Goal: Communication & Community: Answer question/provide support

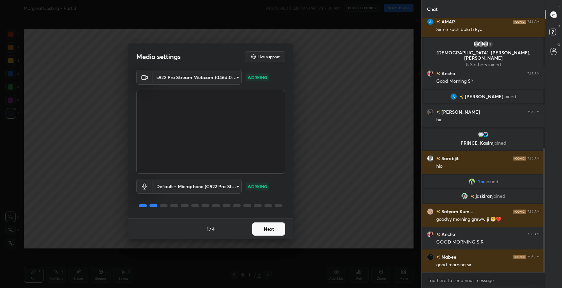
scroll to position [266, 0]
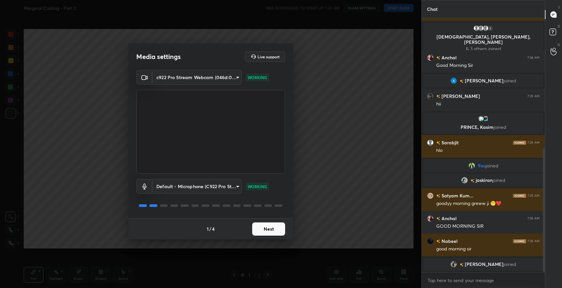
click at [262, 229] on button "Next" at bounding box center [268, 228] width 33 height 13
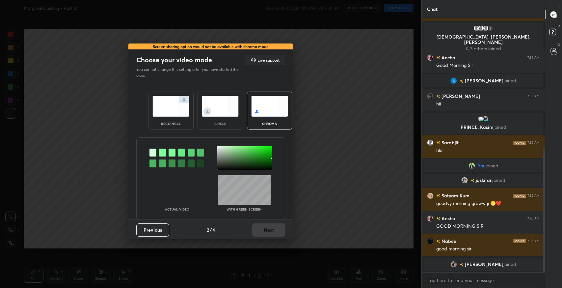
click at [166, 117] on div "rectangle" at bounding box center [170, 111] width 45 height 38
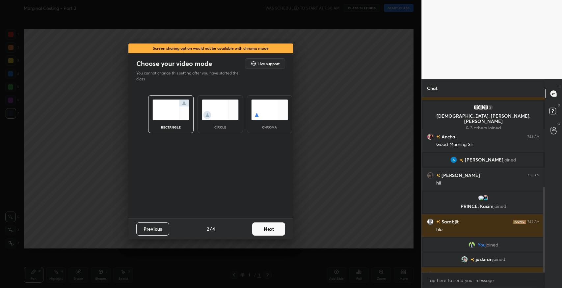
scroll to position [189, 121]
click at [264, 227] on button "Next" at bounding box center [268, 228] width 33 height 13
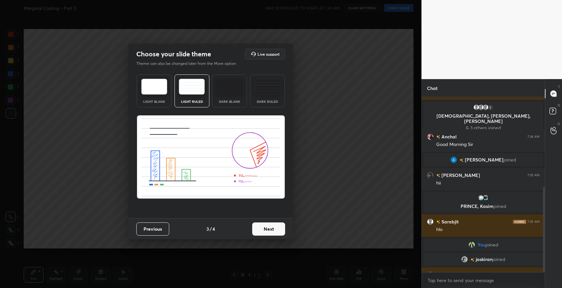
scroll to position [293, 0]
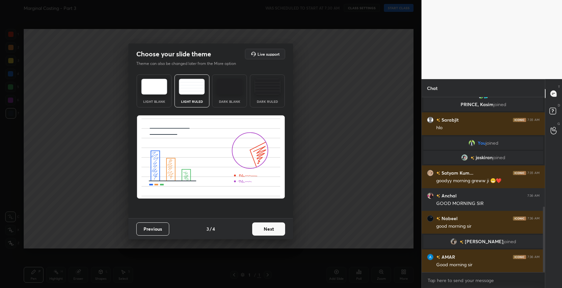
click at [264, 227] on button "Next" at bounding box center [268, 228] width 33 height 13
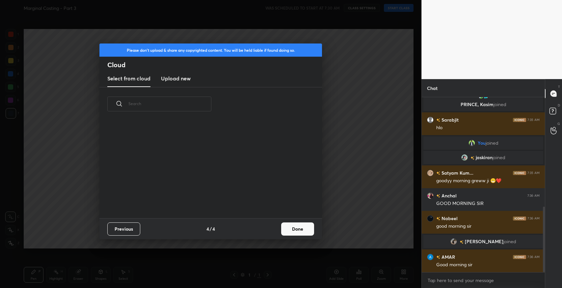
scroll to position [98, 211]
click at [297, 230] on button "Done" at bounding box center [297, 228] width 33 height 13
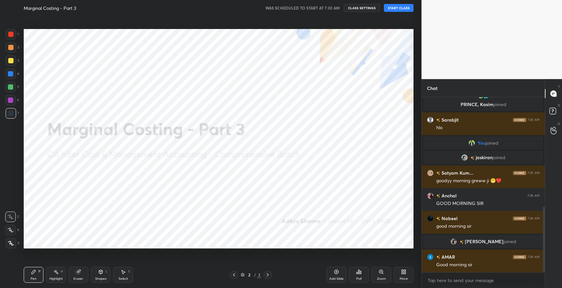
click at [406, 10] on button "START CLASS" at bounding box center [399, 8] width 30 height 8
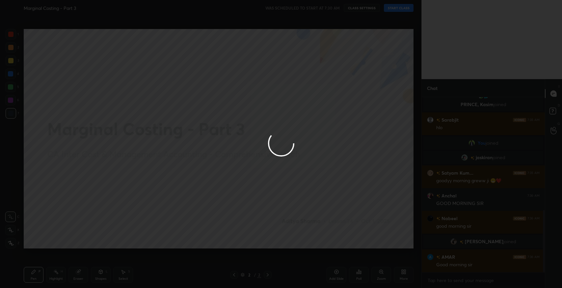
scroll to position [315, 0]
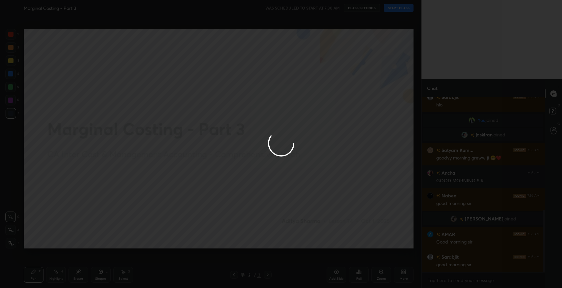
type textarea "x"
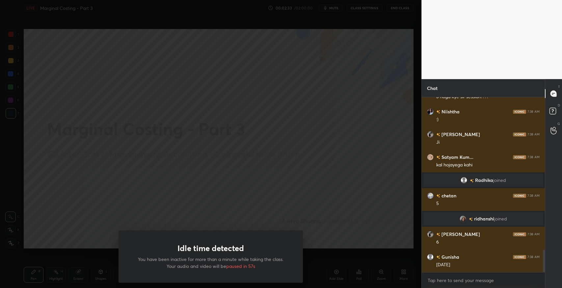
scroll to position [1214, 0]
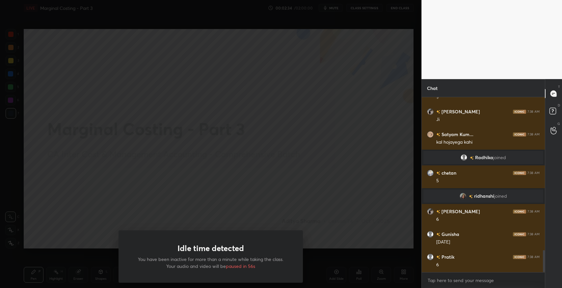
click at [281, 244] on div "Idle time detected You have been inactive for more than a minute while taking t…" at bounding box center [211, 256] width 184 height 52
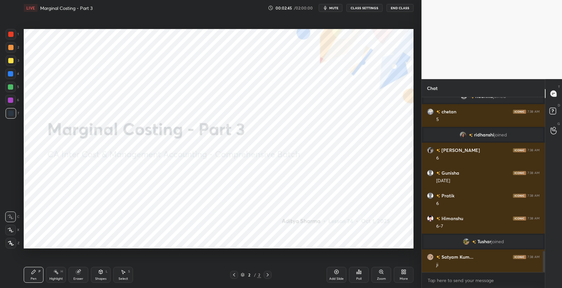
scroll to position [1297, 0]
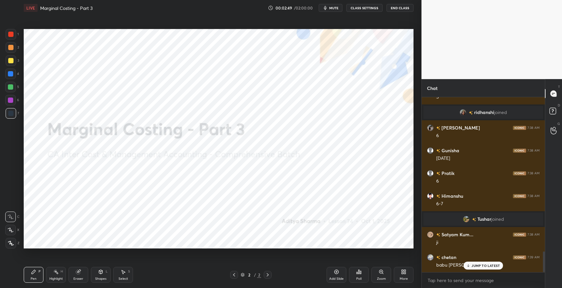
click at [478, 267] on p "JUMP TO LATEST" at bounding box center [486, 266] width 28 height 4
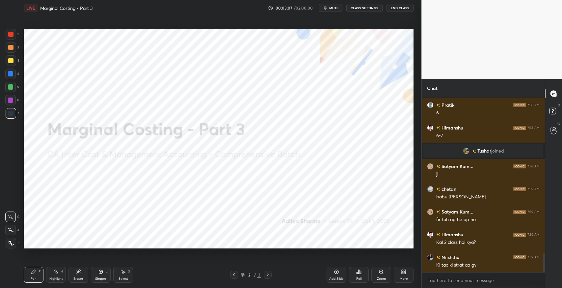
scroll to position [1388, 0]
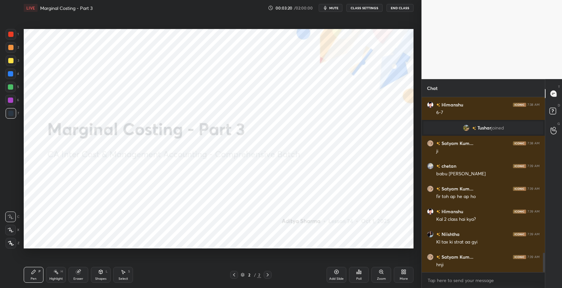
click at [336, 275] on div "Add Slide" at bounding box center [337, 275] width 20 height 16
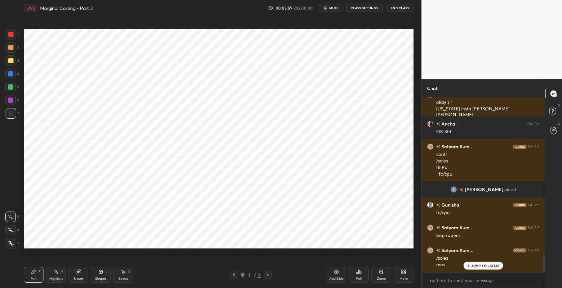
scroll to position [1637, 0]
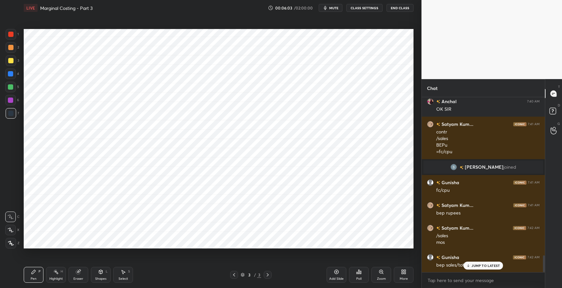
click at [76, 269] on icon at bounding box center [78, 271] width 5 height 5
click at [34, 273] on icon at bounding box center [33, 271] width 5 height 5
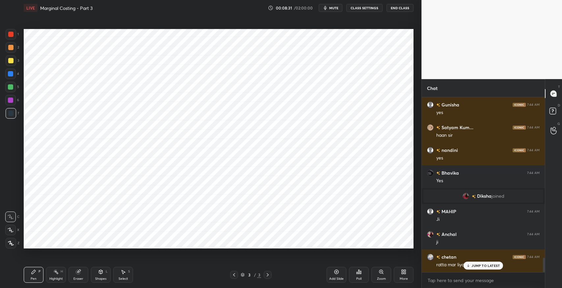
scroll to position [1927, 0]
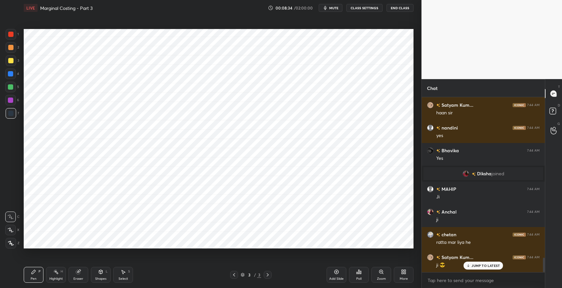
click at [337, 273] on icon at bounding box center [337, 272] width 4 height 4
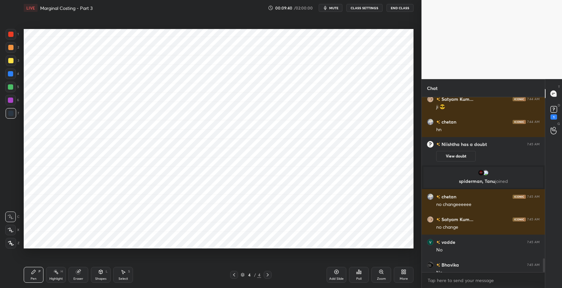
scroll to position [2039, 0]
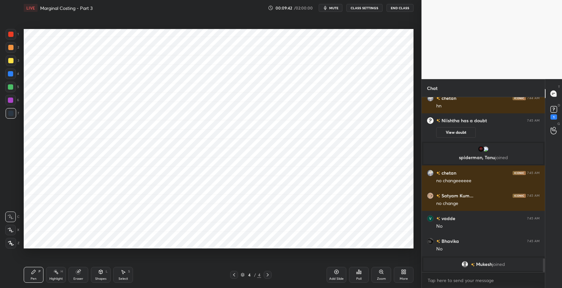
click at [82, 273] on div "Eraser" at bounding box center [79, 275] width 20 height 16
click at [35, 278] on div "Pen" at bounding box center [34, 278] width 6 height 3
click at [71, 273] on div "Eraser" at bounding box center [79, 275] width 20 height 16
click at [38, 274] on div "Pen P" at bounding box center [34, 275] width 20 height 16
click at [87, 273] on div "Eraser" at bounding box center [79, 275] width 20 height 16
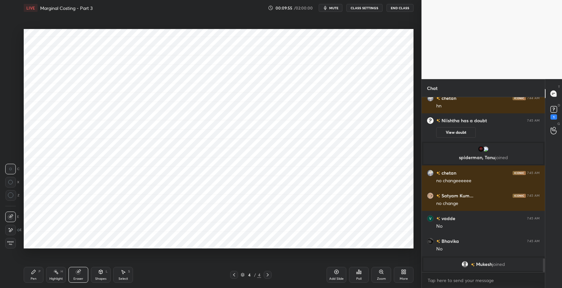
click at [34, 274] on div "Pen P" at bounding box center [34, 275] width 20 height 16
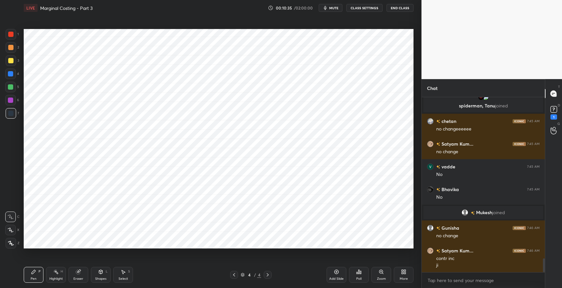
scroll to position [2063, 0]
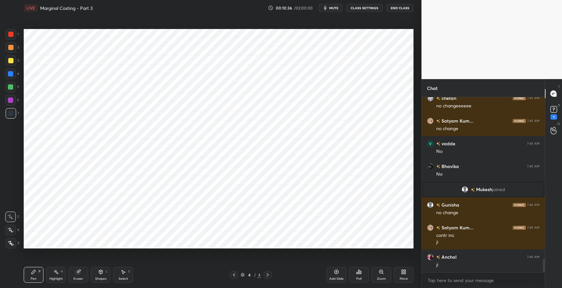
click at [401, 274] on div "More" at bounding box center [404, 275] width 20 height 16
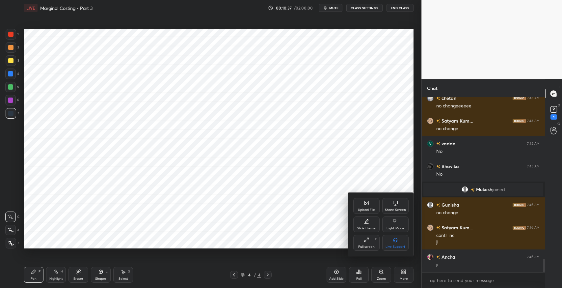
click at [366, 209] on div "Upload File" at bounding box center [366, 209] width 17 height 3
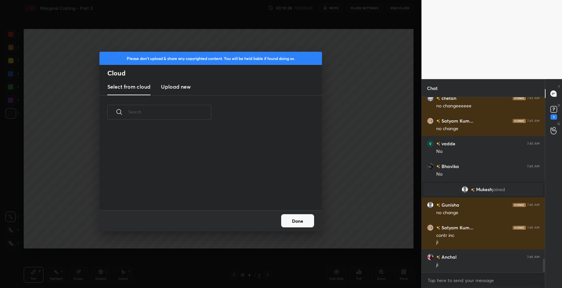
scroll to position [81, 211]
click at [181, 88] on h3 "Upload new" at bounding box center [176, 87] width 30 height 8
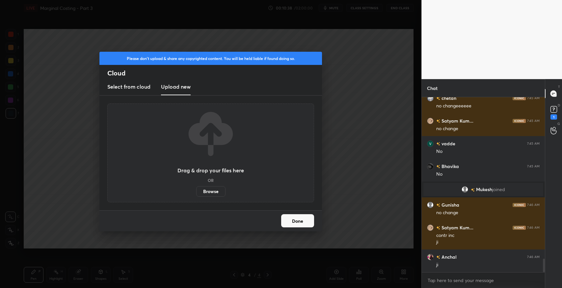
click at [207, 190] on label "Browse" at bounding box center [210, 191] width 29 height 11
click at [196, 190] on input "Browse" at bounding box center [196, 191] width 0 height 11
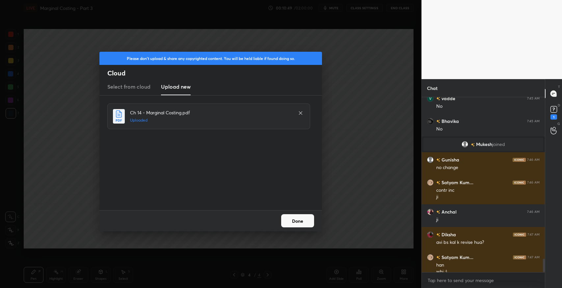
scroll to position [2115, 0]
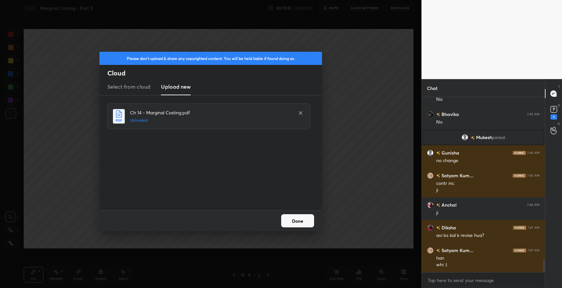
click at [307, 225] on button "Done" at bounding box center [297, 220] width 33 height 13
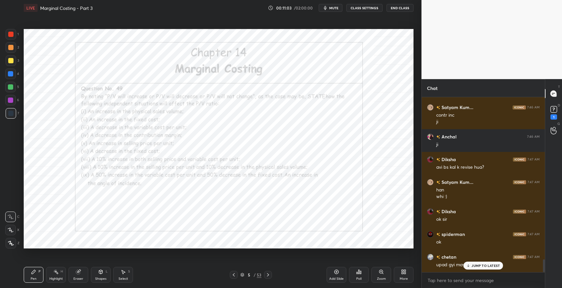
scroll to position [2206, 0]
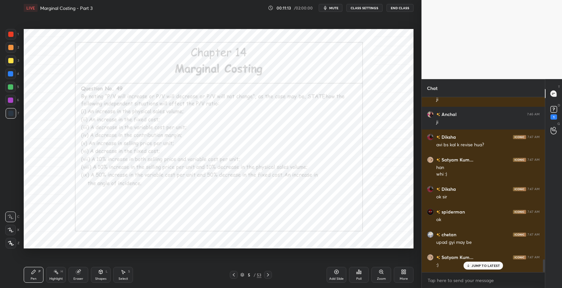
click at [477, 267] on p "JUMP TO LATEST" at bounding box center [486, 266] width 28 height 4
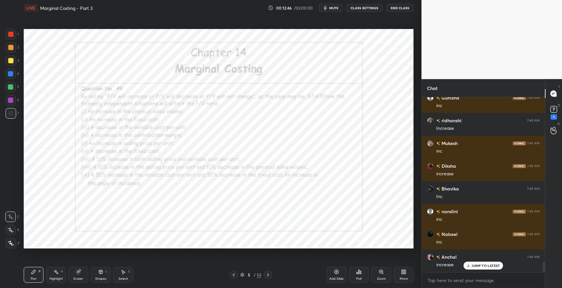
scroll to position [2810, 0]
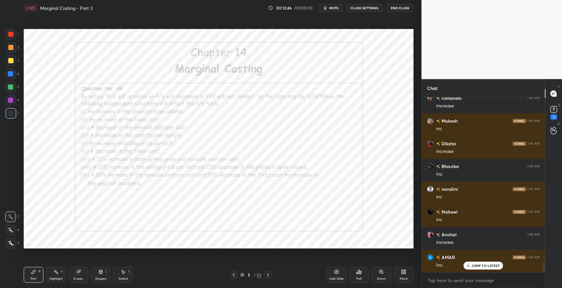
click at [82, 274] on div "Eraser" at bounding box center [79, 275] width 20 height 16
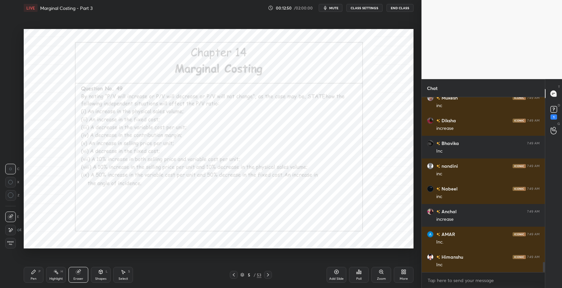
click at [125, 273] on icon at bounding box center [123, 271] width 5 height 5
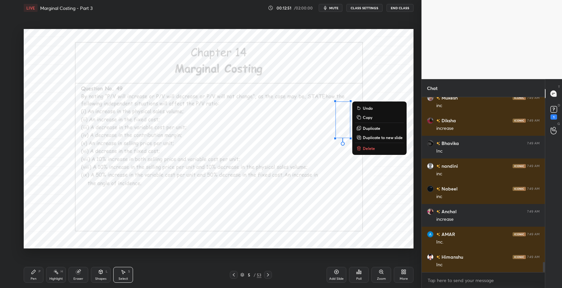
click at [370, 149] on p "Delete" at bounding box center [369, 148] width 12 height 5
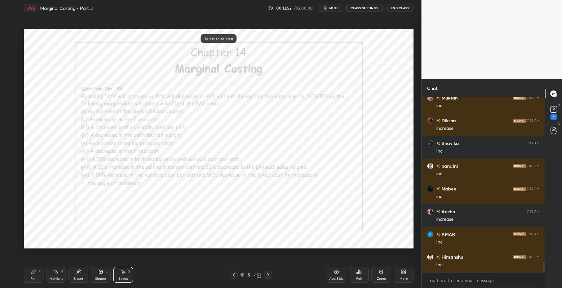
click at [40, 273] on div "P" at bounding box center [40, 271] width 2 height 3
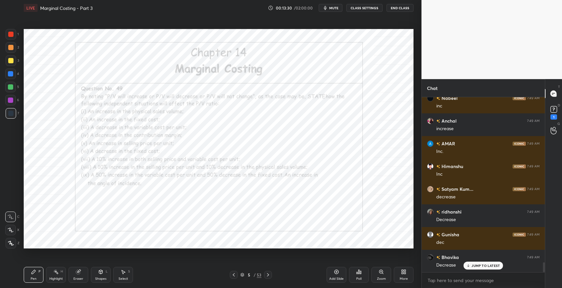
scroll to position [2946, 0]
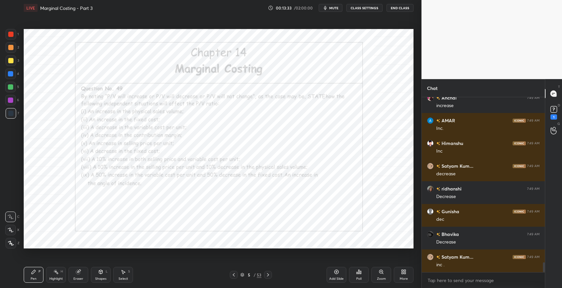
click at [76, 272] on icon at bounding box center [78, 272] width 4 height 4
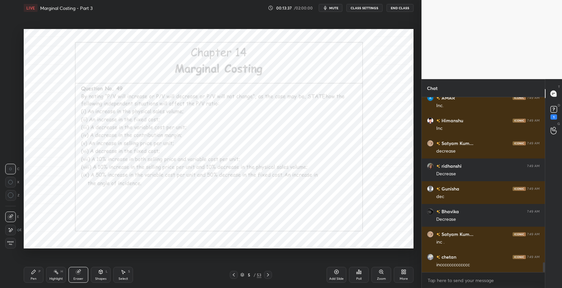
click at [30, 273] on div "Pen P" at bounding box center [34, 275] width 20 height 16
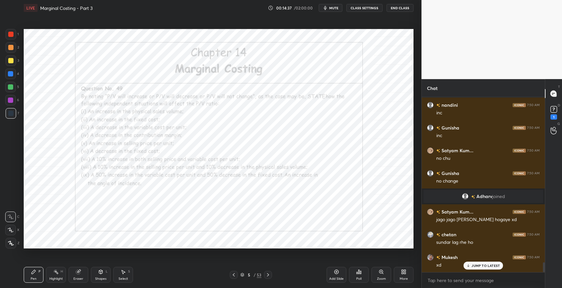
scroll to position [2949, 0]
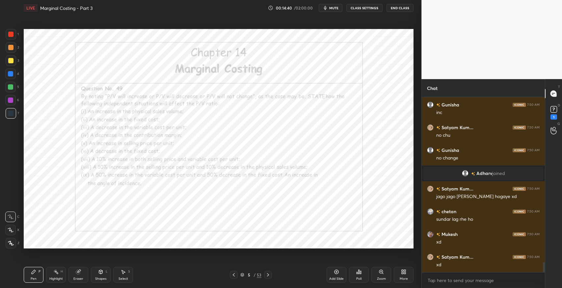
click at [81, 274] on div "Eraser" at bounding box center [79, 275] width 20 height 16
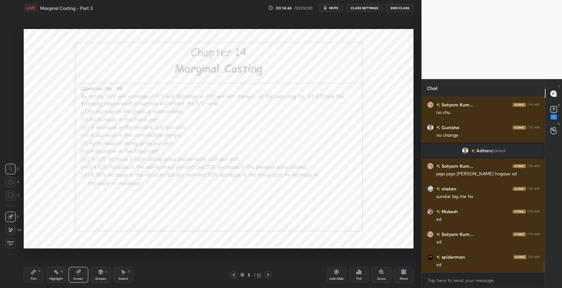
click at [122, 273] on icon at bounding box center [123, 271] width 5 height 5
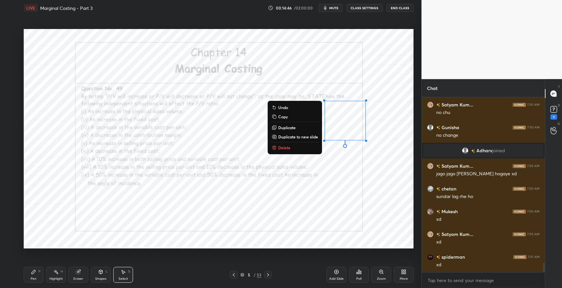
click at [303, 149] on button "Delete" at bounding box center [294, 148] width 49 height 8
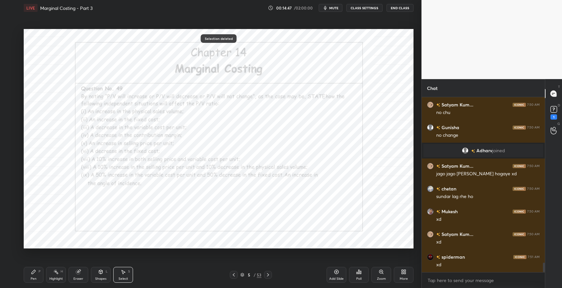
click at [37, 272] on div "Pen P" at bounding box center [34, 275] width 20 height 16
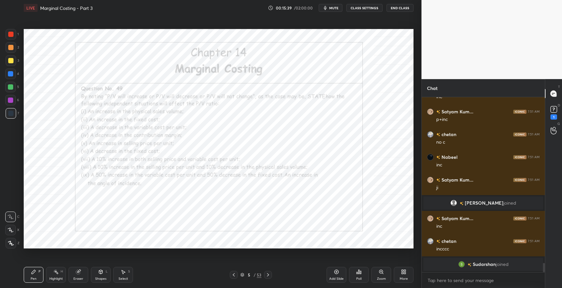
scroll to position [3203, 0]
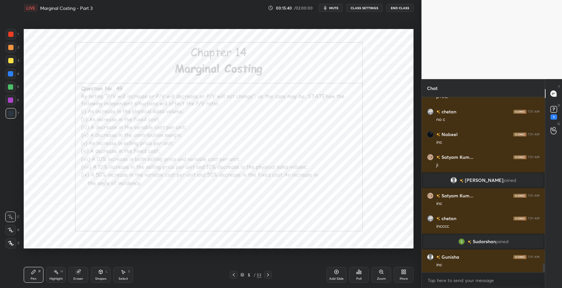
click at [121, 277] on div "Select" at bounding box center [124, 278] width 10 height 3
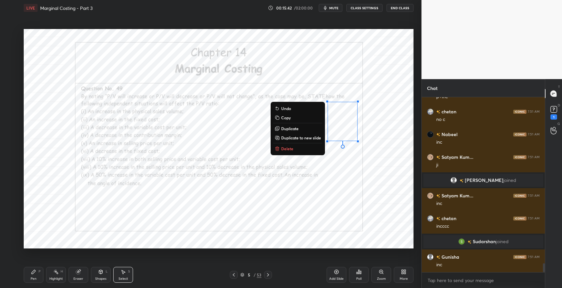
click at [303, 148] on button "Delete" at bounding box center [297, 149] width 49 height 8
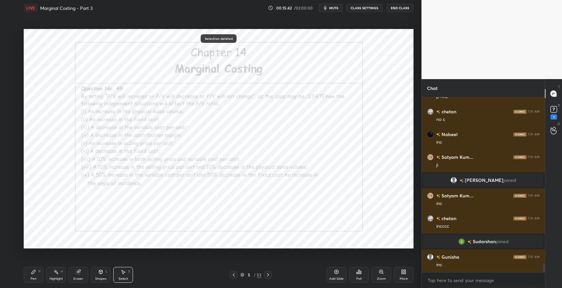
scroll to position [3219, 0]
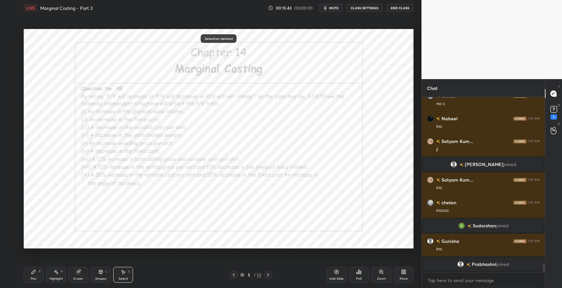
click at [33, 279] on div "Pen" at bounding box center [34, 278] width 6 height 3
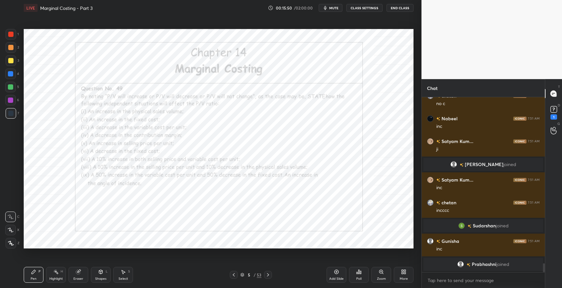
click at [34, 274] on icon at bounding box center [33, 271] width 5 height 5
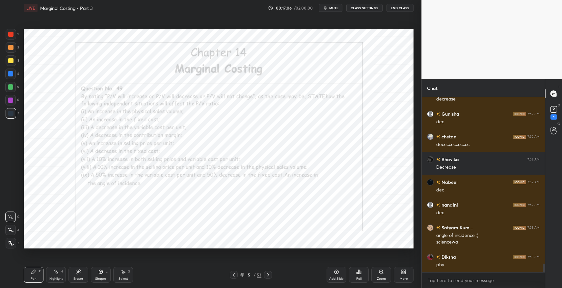
scroll to position [3476, 0]
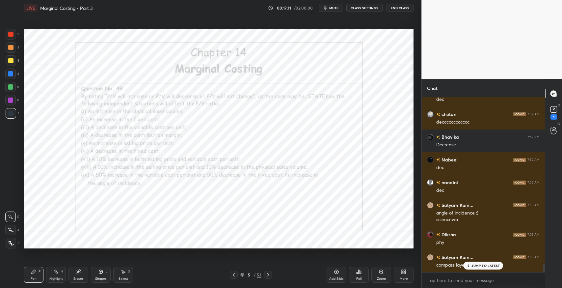
click at [79, 273] on icon at bounding box center [78, 272] width 4 height 4
click at [36, 269] on div "Pen P" at bounding box center [34, 275] width 20 height 16
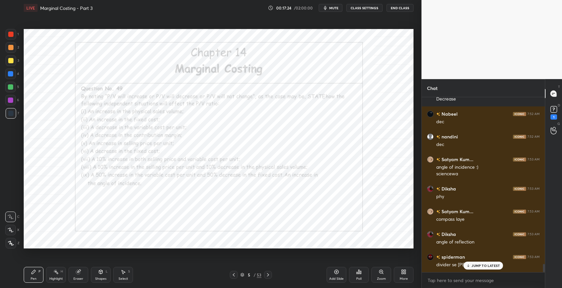
scroll to position [3544, 0]
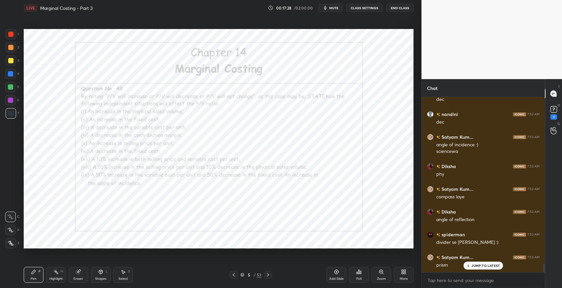
click at [122, 271] on icon at bounding box center [124, 272] width 4 height 4
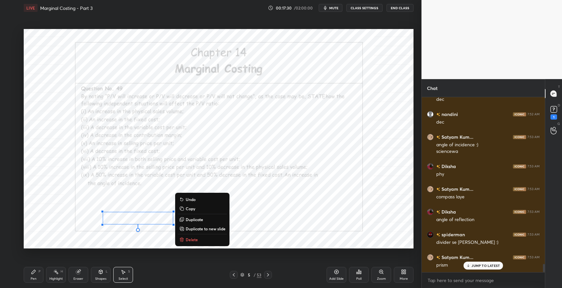
click at [198, 221] on p "Duplicate" at bounding box center [194, 219] width 17 height 5
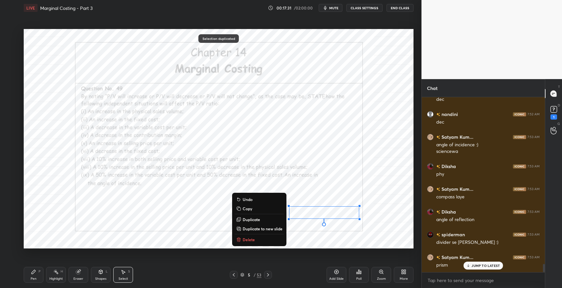
click at [35, 274] on icon at bounding box center [33, 271] width 5 height 5
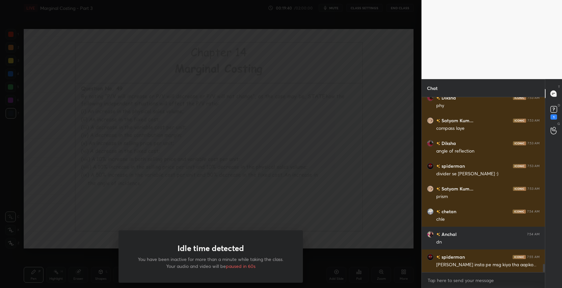
scroll to position [3636, 0]
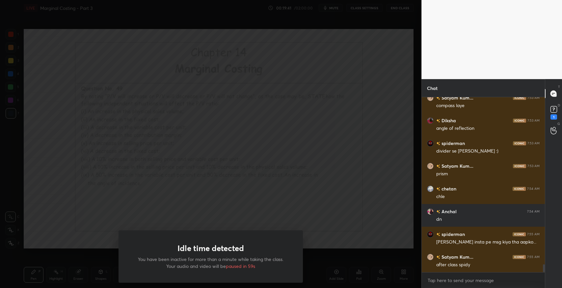
click at [149, 195] on div "Idle time detected You have been inactive for more than a minute while taking t…" at bounding box center [211, 144] width 422 height 288
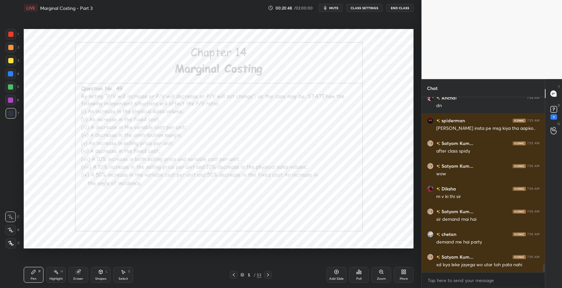
scroll to position [3772, 0]
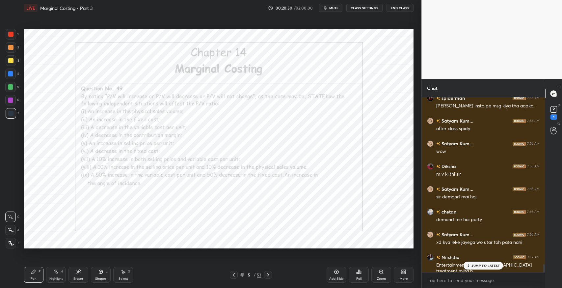
click at [483, 266] on p "JUMP TO LATEST" at bounding box center [486, 266] width 28 height 4
click at [82, 275] on div "Eraser" at bounding box center [79, 275] width 20 height 16
click at [13, 229] on div at bounding box center [10, 230] width 11 height 11
click at [268, 276] on icon at bounding box center [268, 274] width 5 height 5
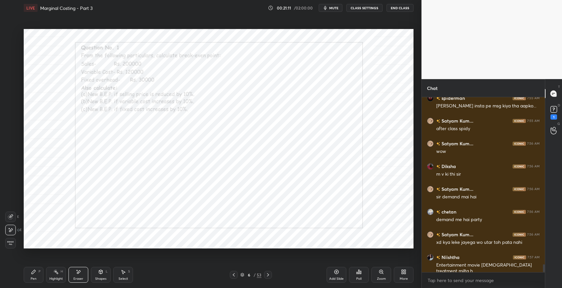
click at [269, 274] on icon at bounding box center [268, 274] width 5 height 5
click at [35, 273] on icon at bounding box center [33, 271] width 5 height 5
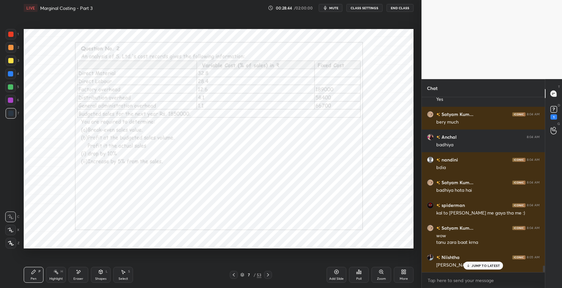
scroll to position [4506, 0]
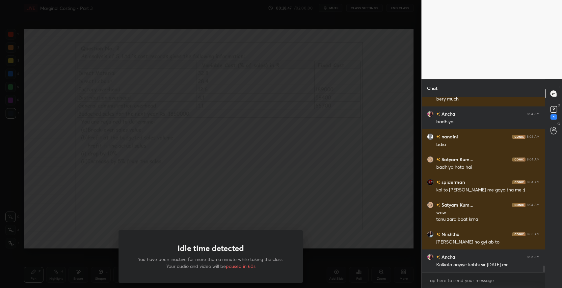
click at [335, 183] on div "Idle time detected You have been inactive for more than a minute while taking t…" at bounding box center [211, 144] width 422 height 288
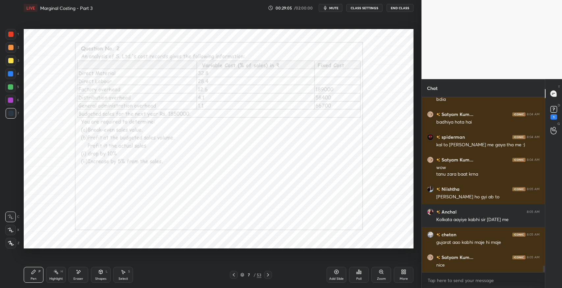
scroll to position [4574, 0]
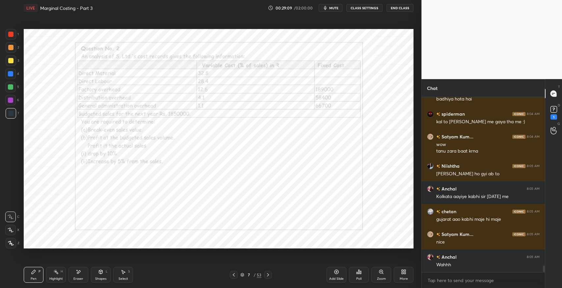
click at [338, 275] on div "Add Slide" at bounding box center [337, 275] width 20 height 16
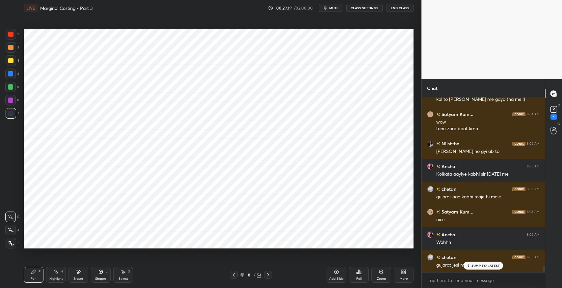
scroll to position [4620, 0]
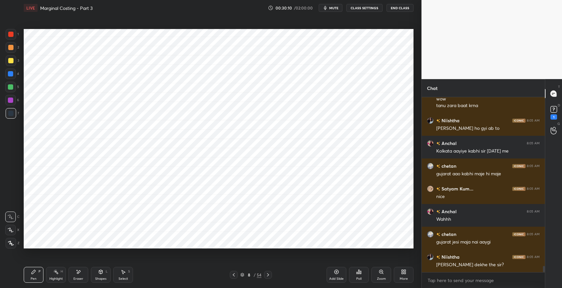
click at [84, 280] on div "Eraser" at bounding box center [79, 275] width 20 height 16
click at [36, 279] on div "Pen" at bounding box center [34, 278] width 6 height 3
click at [331, 9] on span "mute" at bounding box center [333, 8] width 9 height 5
click at [97, 272] on div "Shapes L" at bounding box center [101, 275] width 20 height 16
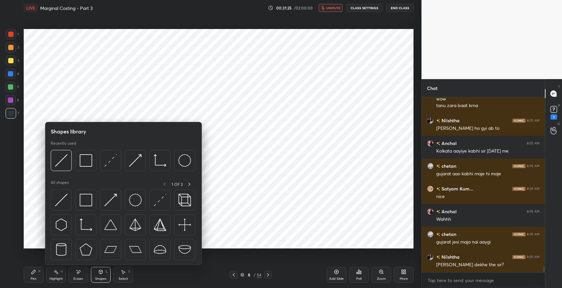
click at [87, 199] on img at bounding box center [86, 200] width 13 height 13
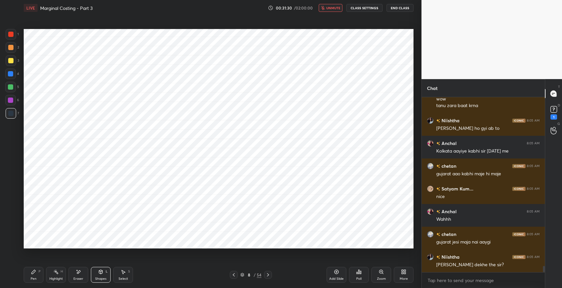
click at [330, 9] on span "unmute" at bounding box center [333, 8] width 14 height 5
click at [339, 9] on span "mute" at bounding box center [333, 8] width 9 height 5
click at [32, 271] on icon at bounding box center [33, 271] width 5 height 5
click at [123, 273] on icon at bounding box center [124, 272] width 4 height 4
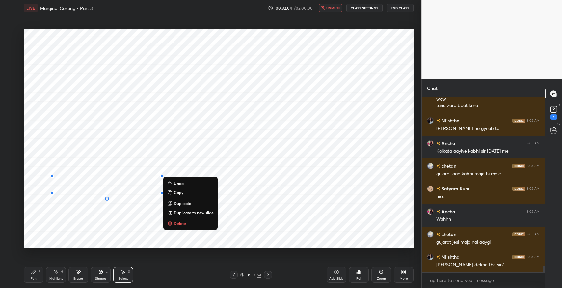
click at [180, 201] on p "Duplicate" at bounding box center [182, 203] width 17 height 5
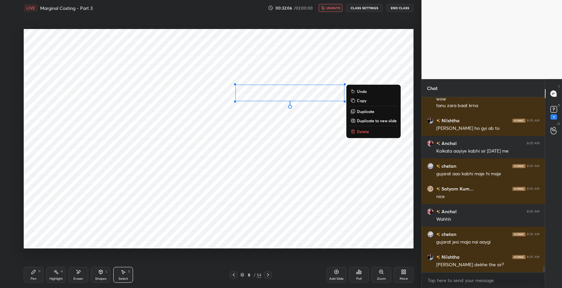
click at [37, 273] on div "Pen P" at bounding box center [34, 275] width 20 height 16
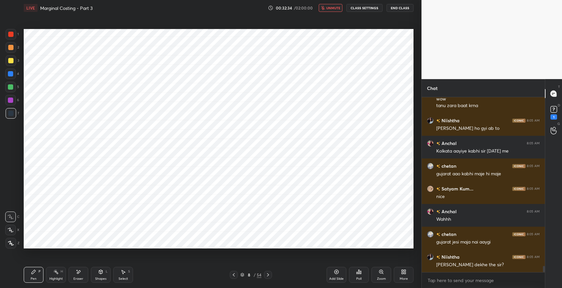
click at [125, 269] on icon at bounding box center [123, 271] width 5 height 5
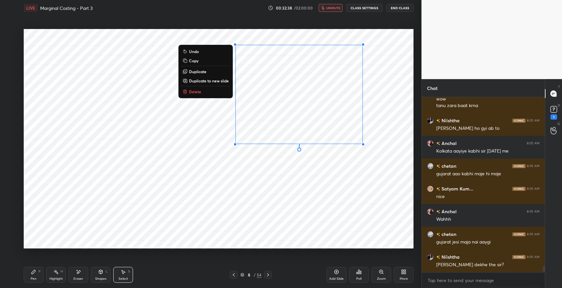
click at [206, 73] on p "Duplicate" at bounding box center [197, 71] width 17 height 5
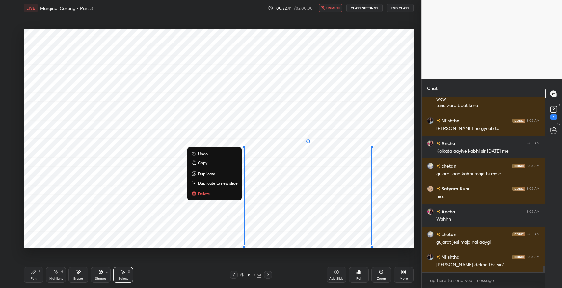
click at [82, 271] on div "Eraser" at bounding box center [79, 275] width 20 height 16
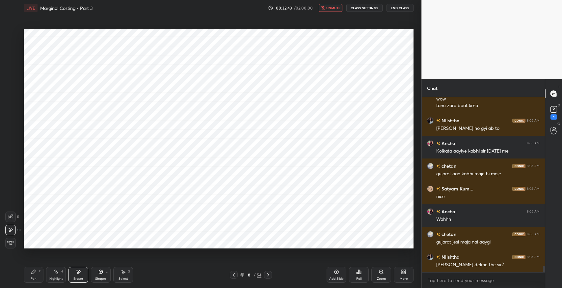
click at [38, 272] on div "Pen P" at bounding box center [34, 275] width 20 height 16
click at [76, 273] on icon at bounding box center [78, 272] width 5 height 6
click at [38, 277] on div "Pen P" at bounding box center [34, 275] width 20 height 16
click at [78, 276] on div "Eraser" at bounding box center [79, 275] width 20 height 16
click at [34, 273] on icon at bounding box center [33, 271] width 5 height 5
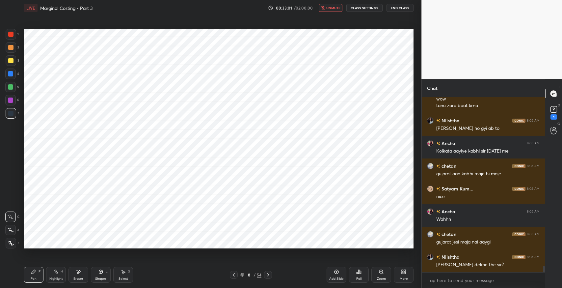
click at [77, 275] on div "Eraser" at bounding box center [79, 275] width 20 height 16
click at [35, 275] on div "Pen P" at bounding box center [34, 275] width 20 height 16
click at [82, 275] on div "Eraser" at bounding box center [79, 275] width 20 height 16
click at [36, 278] on div "Pen" at bounding box center [34, 278] width 6 height 3
click at [327, 8] on button "unmute" at bounding box center [331, 8] width 24 height 8
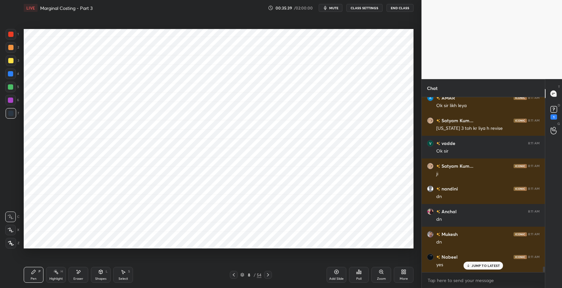
scroll to position [5337, 0]
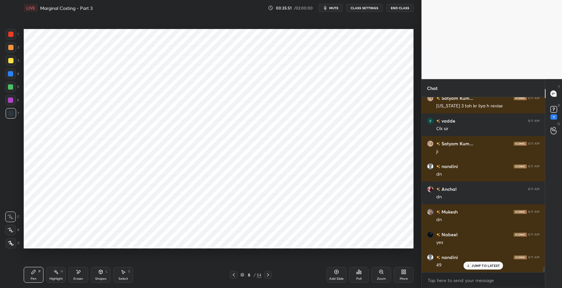
click at [269, 274] on icon at bounding box center [268, 274] width 2 height 3
click at [30, 277] on div "Pen P" at bounding box center [34, 275] width 20 height 16
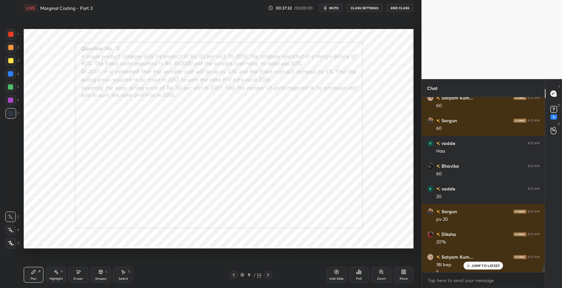
scroll to position [4963, 0]
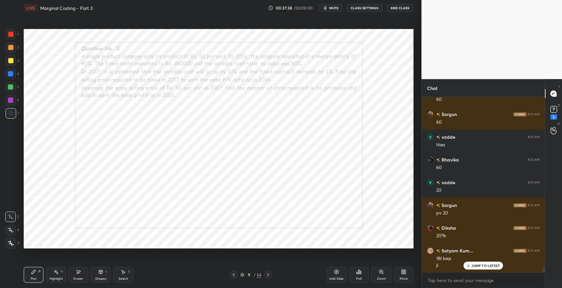
click at [81, 274] on div "Eraser" at bounding box center [79, 275] width 20 height 16
click at [34, 273] on icon at bounding box center [33, 271] width 5 height 5
click at [74, 271] on div "Eraser" at bounding box center [79, 275] width 20 height 16
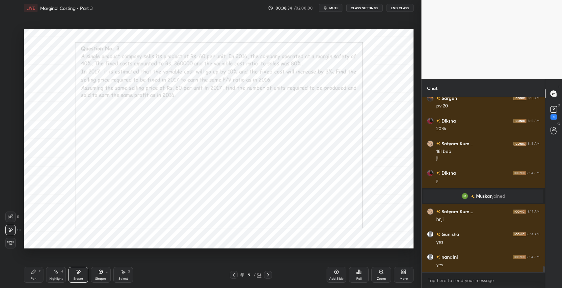
scroll to position [5093, 0]
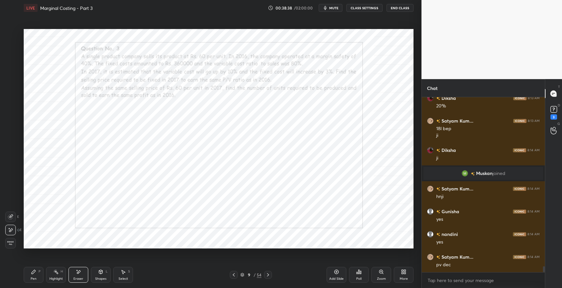
click at [33, 273] on icon at bounding box center [34, 272] width 4 height 4
click at [30, 270] on div "Pen P" at bounding box center [34, 275] width 20 height 16
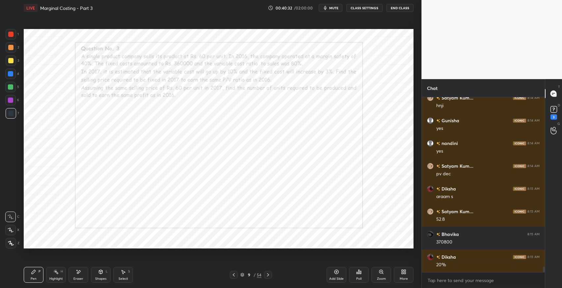
scroll to position [5206, 0]
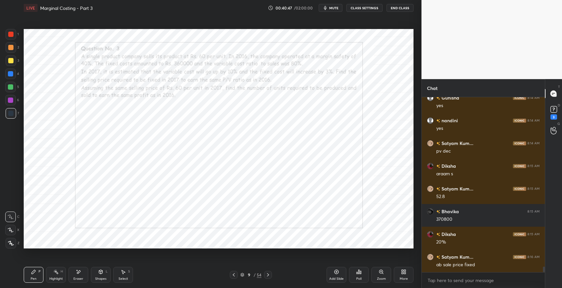
click at [124, 274] on icon at bounding box center [123, 271] width 5 height 5
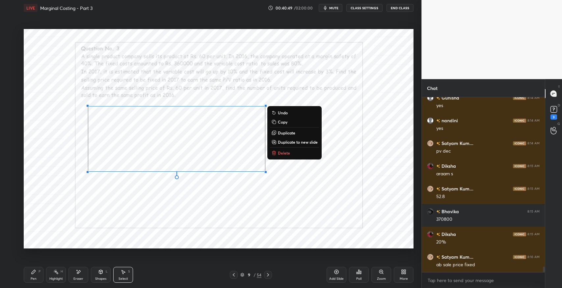
click at [282, 153] on p "Delete" at bounding box center [284, 152] width 12 height 5
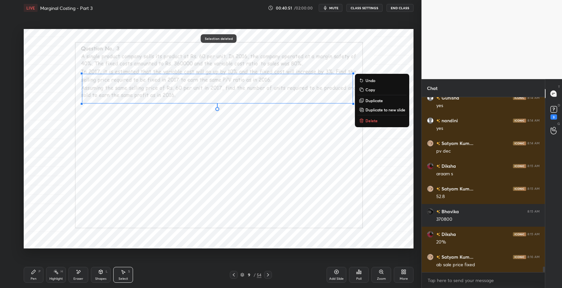
click at [368, 118] on p "Delete" at bounding box center [372, 120] width 12 height 5
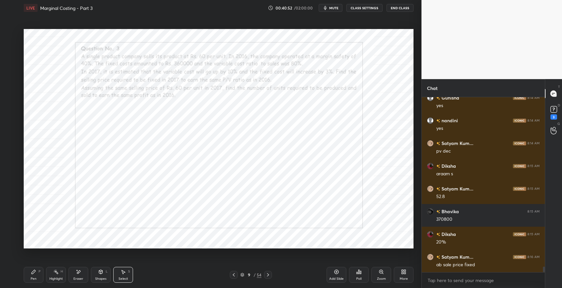
click at [31, 272] on icon at bounding box center [33, 271] width 5 height 5
click at [82, 271] on div "Eraser" at bounding box center [79, 275] width 20 height 16
click at [29, 275] on div "Pen P" at bounding box center [34, 275] width 20 height 16
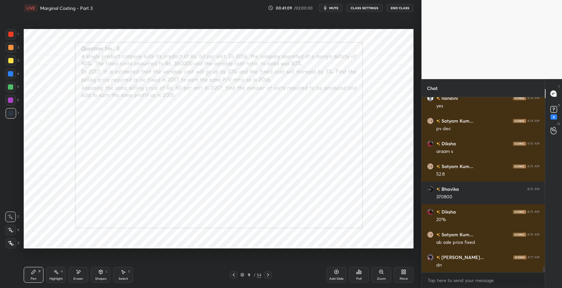
scroll to position [5252, 0]
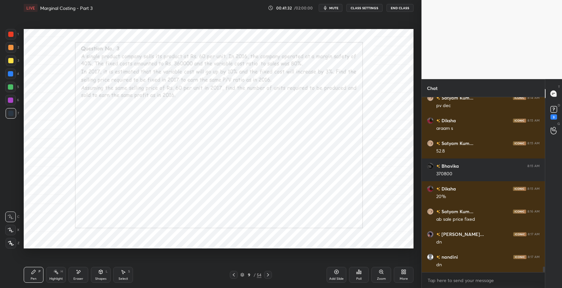
click at [120, 268] on div "Select S" at bounding box center [123, 275] width 20 height 16
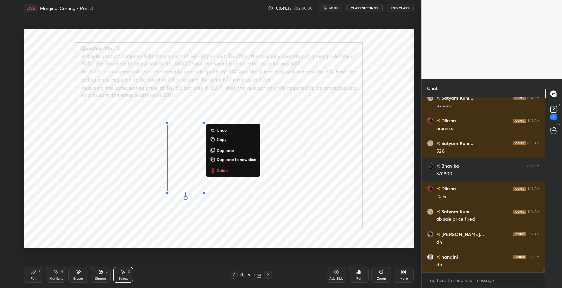
click at [233, 172] on button "Delete" at bounding box center [233, 170] width 49 height 8
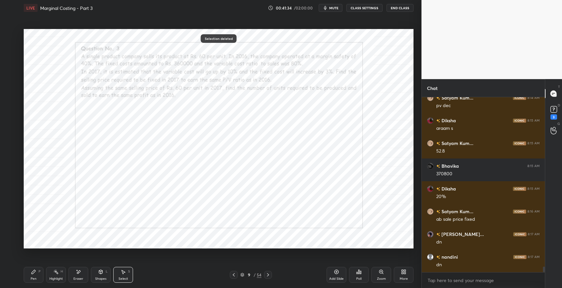
click at [29, 277] on div "Pen P" at bounding box center [34, 275] width 20 height 16
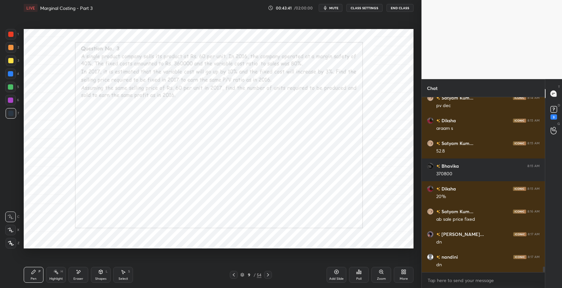
click at [79, 275] on div "Eraser" at bounding box center [79, 275] width 20 height 16
click at [37, 270] on div "Pen P" at bounding box center [34, 275] width 20 height 16
click at [39, 274] on div "Pen P" at bounding box center [34, 275] width 20 height 16
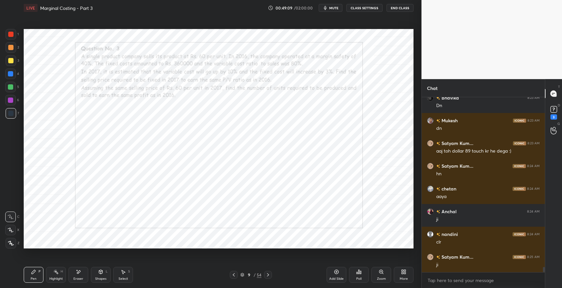
scroll to position [5508, 0]
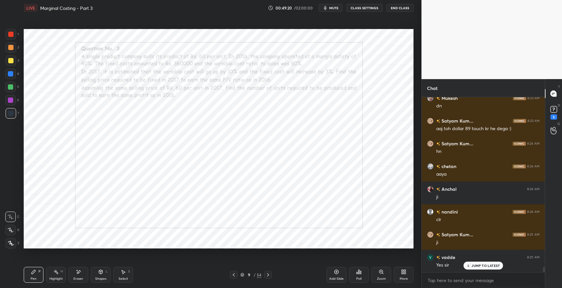
click at [486, 268] on div "JUMP TO LATEST" at bounding box center [484, 266] width 40 height 8
click at [268, 275] on icon at bounding box center [268, 274] width 5 height 5
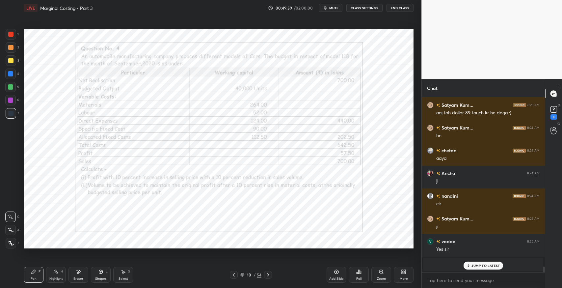
scroll to position [5336, 0]
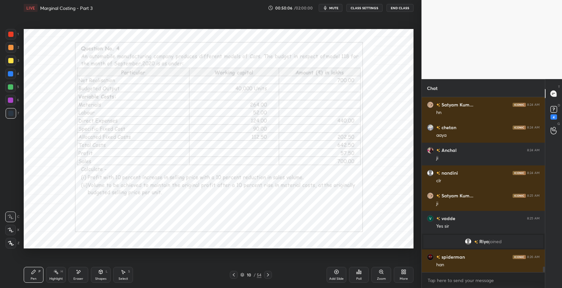
click at [422, 228] on div "[PERSON_NAME] 8:25 AM Yes sir" at bounding box center [483, 222] width 123 height 23
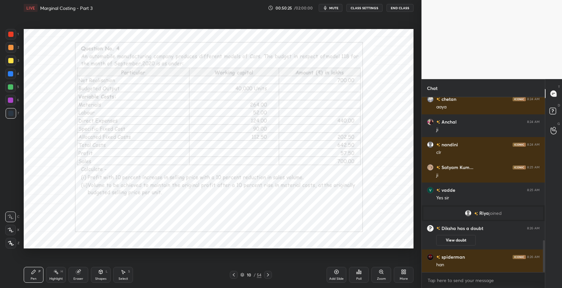
scroll to position [32695, 32545]
click at [178, 261] on div "Setting up your live class Poll for secs No correct answer Start poll" at bounding box center [218, 139] width 395 height 246
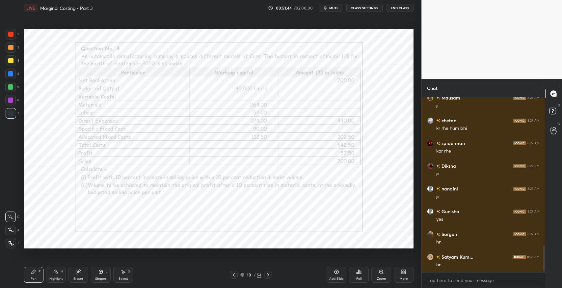
scroll to position [1012, 0]
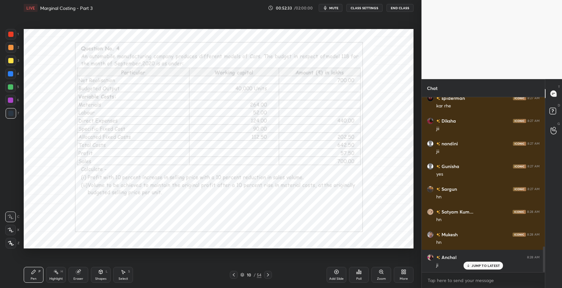
click at [82, 270] on div "Eraser" at bounding box center [79, 275] width 20 height 16
click at [31, 277] on div "Pen" at bounding box center [34, 278] width 6 height 3
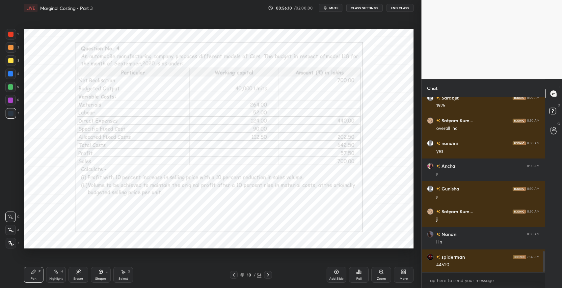
scroll to position [1308, 0]
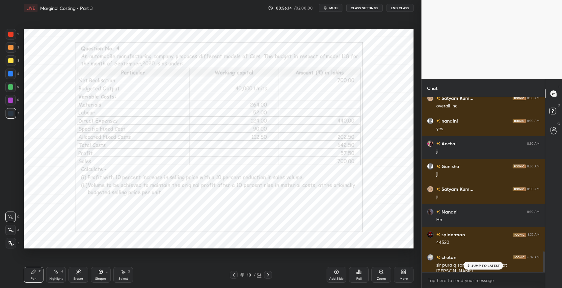
click at [484, 265] on p "JUMP TO LATEST" at bounding box center [486, 266] width 28 height 4
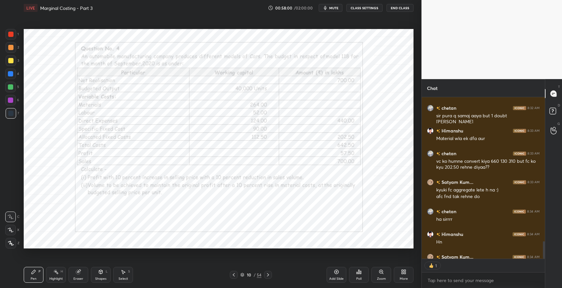
scroll to position [2, 2]
click at [331, 272] on div "Add Slide" at bounding box center [337, 275] width 20 height 16
click at [235, 276] on icon at bounding box center [233, 274] width 5 height 5
click at [402, 276] on div "More" at bounding box center [404, 275] width 20 height 16
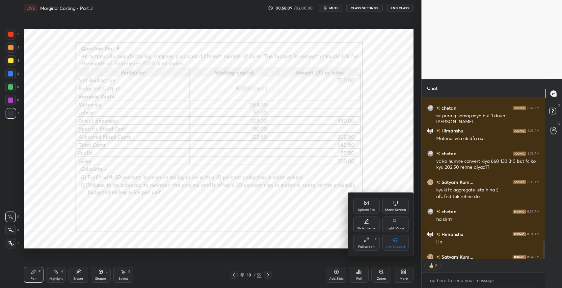
click at [363, 227] on div "Slide theme" at bounding box center [366, 228] width 18 height 3
click at [322, 226] on div at bounding box center [281, 144] width 562 height 288
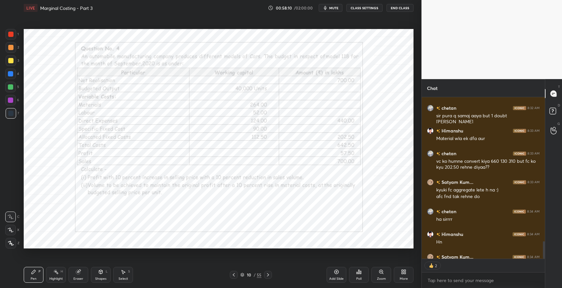
scroll to position [1493, 0]
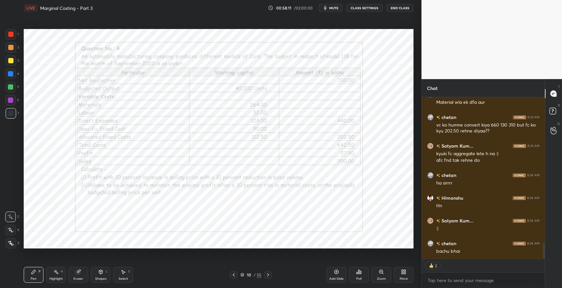
click at [401, 275] on div "More" at bounding box center [404, 275] width 20 height 16
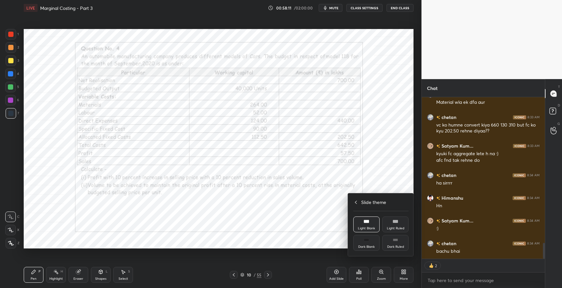
scroll to position [1516, 0]
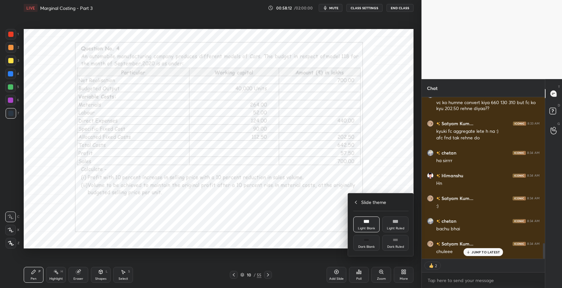
click at [393, 224] on div "Light Ruled" at bounding box center [395, 224] width 26 height 16
click at [327, 231] on div at bounding box center [281, 144] width 562 height 288
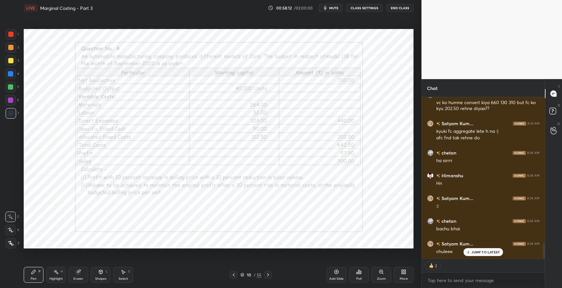
click at [335, 271] on icon at bounding box center [336, 271] width 5 height 5
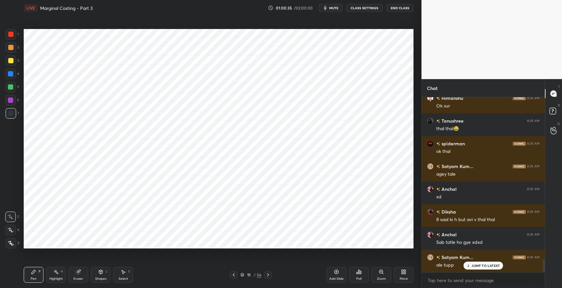
scroll to position [2174, 0]
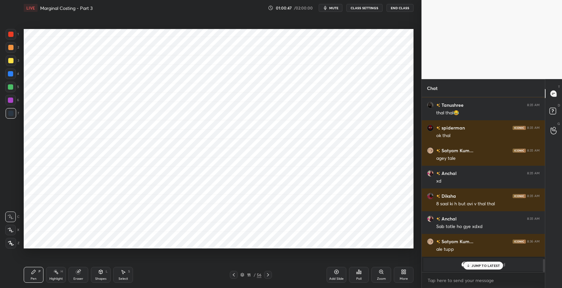
click at [480, 268] on div "JUMP TO LATEST" at bounding box center [484, 266] width 40 height 8
click at [34, 274] on icon at bounding box center [33, 271] width 5 height 5
click at [85, 273] on div "Eraser" at bounding box center [79, 275] width 20 height 16
click at [36, 274] on icon at bounding box center [33, 271] width 5 height 5
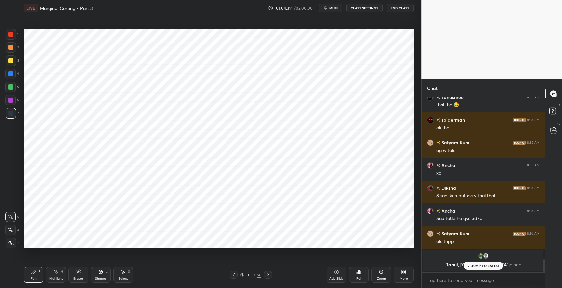
click at [76, 276] on div "Eraser" at bounding box center [79, 275] width 20 height 16
click at [33, 270] on icon at bounding box center [33, 271] width 5 height 5
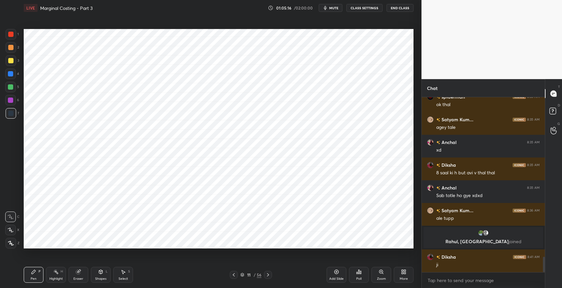
scroll to position [1796, 0]
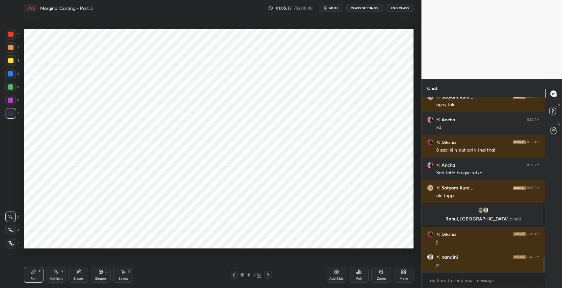
click at [74, 275] on div "Eraser" at bounding box center [79, 275] width 20 height 16
click at [31, 273] on icon at bounding box center [33, 271] width 5 height 5
click at [335, 10] on span "mute" at bounding box center [333, 8] width 9 height 5
click at [83, 277] on div "Eraser" at bounding box center [78, 278] width 10 height 3
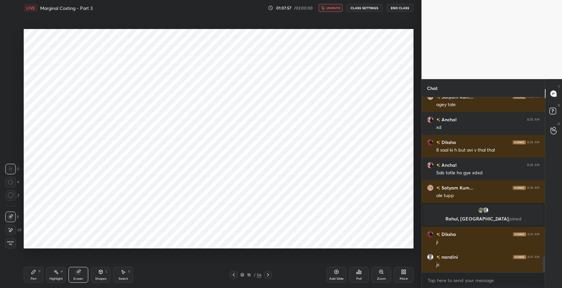
click at [35, 276] on div "Pen P" at bounding box center [34, 275] width 20 height 16
click at [329, 7] on span "unmute" at bounding box center [333, 8] width 14 height 5
click at [98, 276] on div "Shapes L" at bounding box center [101, 275] width 20 height 16
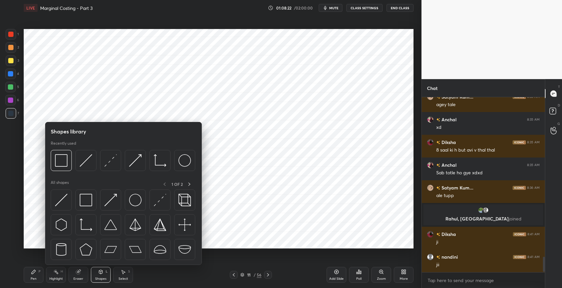
click at [88, 203] on img at bounding box center [86, 200] width 13 height 13
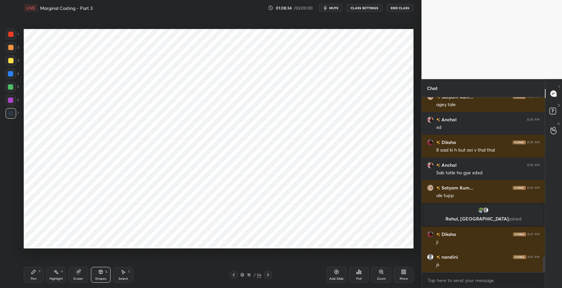
click at [126, 275] on div "Select S" at bounding box center [123, 275] width 20 height 16
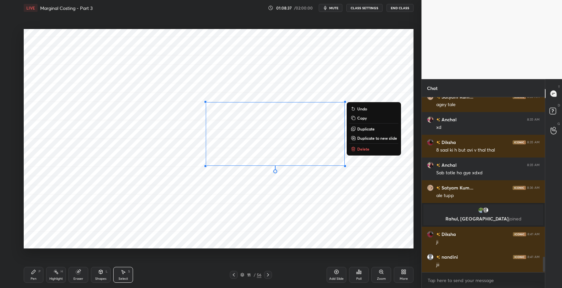
click at [368, 151] on p "Delete" at bounding box center [363, 148] width 12 height 5
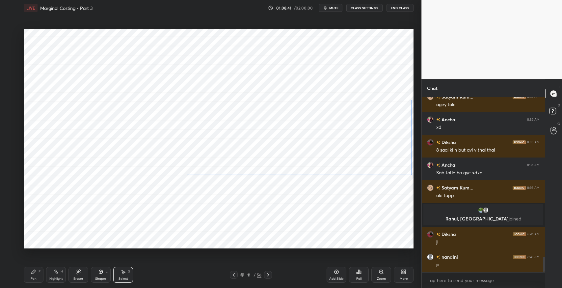
scroll to position [1812, 0]
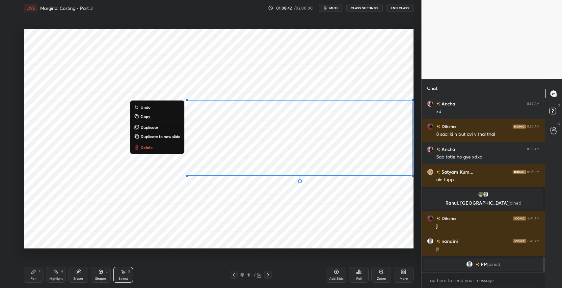
click at [34, 275] on div "Pen P" at bounding box center [34, 275] width 20 height 16
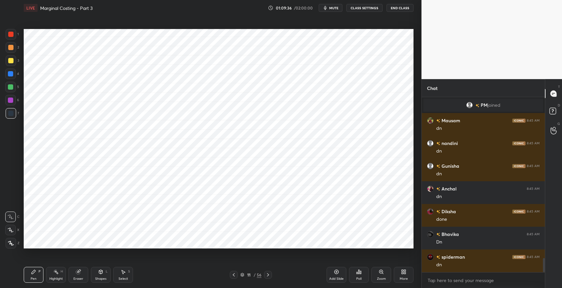
scroll to position [1987, 0]
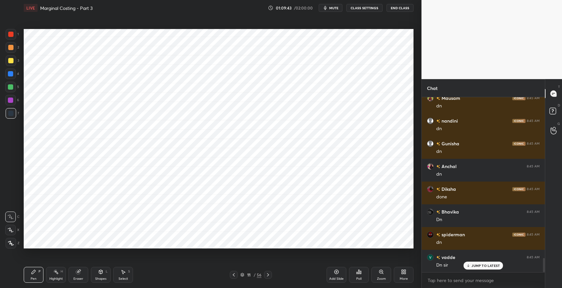
click at [269, 278] on div at bounding box center [268, 275] width 8 height 8
click at [268, 272] on icon at bounding box center [268, 274] width 5 height 5
click at [123, 270] on icon at bounding box center [124, 272] width 4 height 4
click at [129, 167] on div "0 ° Undo Copy Duplicate Duplicate to new slide Delete" at bounding box center [219, 138] width 390 height 219
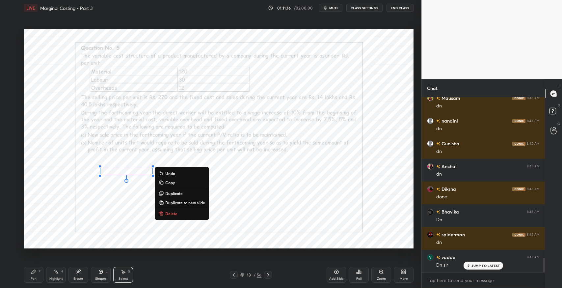
click at [33, 271] on icon at bounding box center [34, 272] width 4 height 4
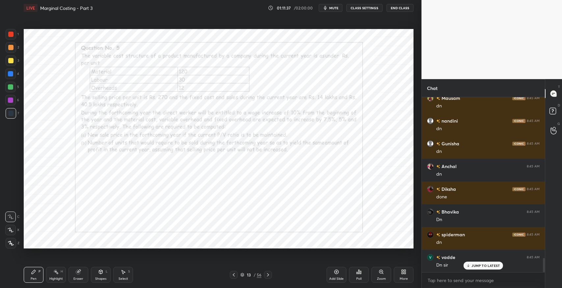
click at [124, 269] on icon at bounding box center [123, 271] width 5 height 5
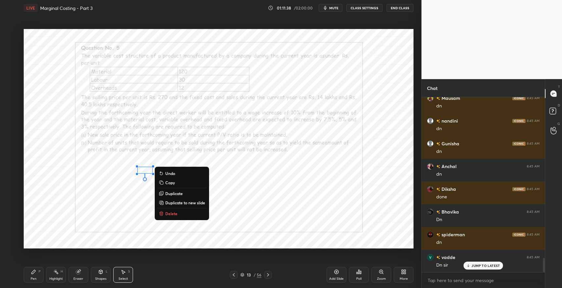
click at [174, 212] on p "Delete" at bounding box center [171, 213] width 12 height 5
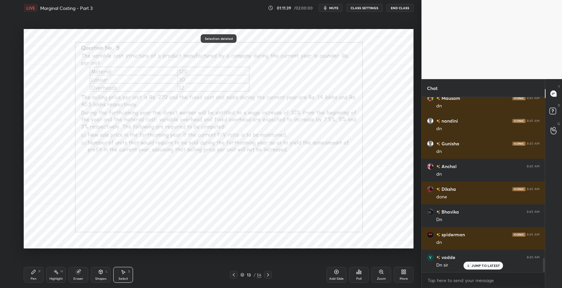
click at [34, 273] on icon at bounding box center [33, 271] width 5 height 5
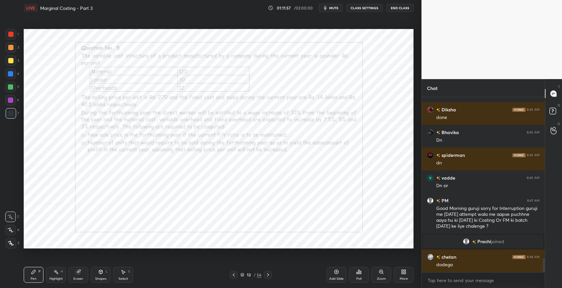
scroll to position [1998, 0]
click at [32, 276] on div "Pen P" at bounding box center [34, 275] width 20 height 16
click at [82, 273] on div "Eraser" at bounding box center [79, 275] width 20 height 16
click at [14, 231] on div at bounding box center [10, 230] width 11 height 11
click at [28, 276] on div "Pen P" at bounding box center [34, 275] width 20 height 16
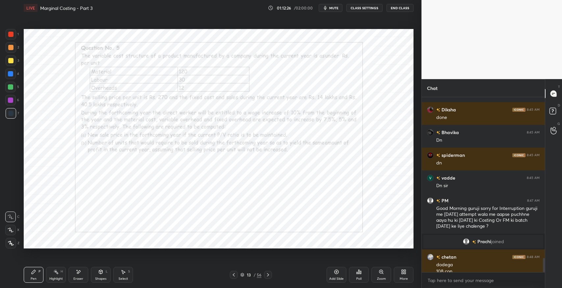
scroll to position [2004, 0]
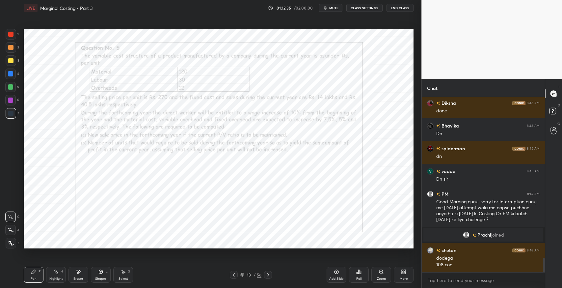
click at [30, 276] on div "Pen P" at bounding box center [34, 275] width 20 height 16
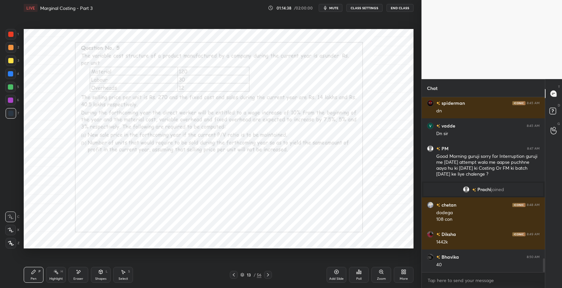
scroll to position [2072, 0]
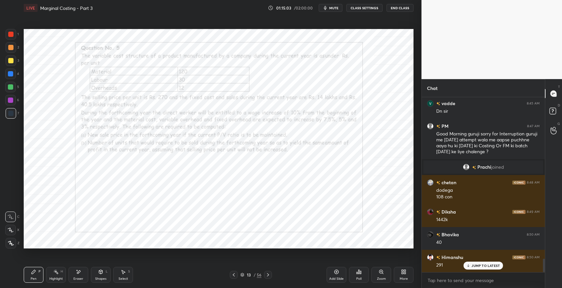
click at [80, 276] on div "Eraser" at bounding box center [79, 275] width 20 height 16
click at [36, 270] on icon at bounding box center [33, 271] width 5 height 5
click at [78, 273] on icon at bounding box center [78, 272] width 5 height 6
click at [37, 271] on div "Pen P" at bounding box center [34, 275] width 20 height 16
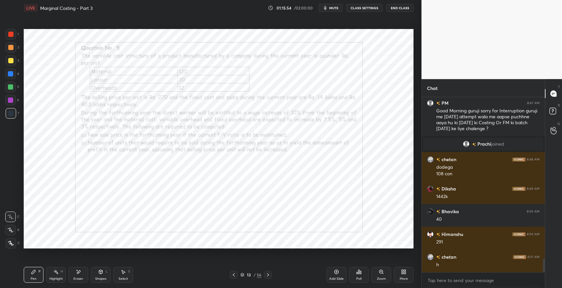
scroll to position [2118, 0]
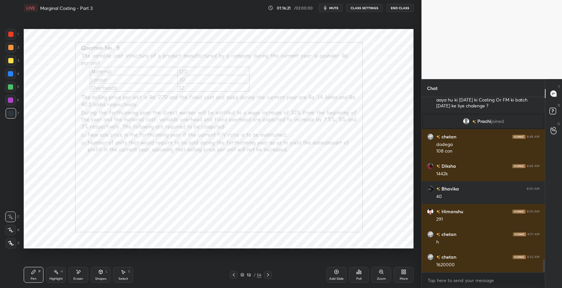
click at [77, 273] on icon at bounding box center [79, 271] width 4 height 3
click at [34, 274] on icon at bounding box center [33, 271] width 5 height 5
click at [11, 34] on div at bounding box center [10, 34] width 5 height 5
click at [359, 278] on div "Poll" at bounding box center [358, 278] width 5 height 3
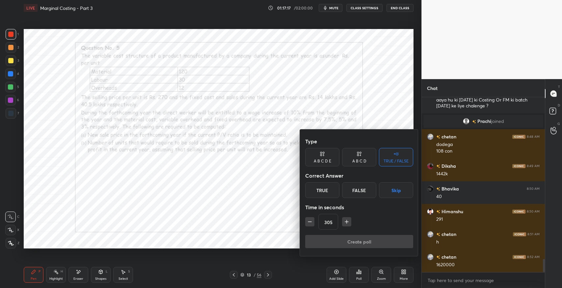
click at [396, 190] on button "Skip" at bounding box center [396, 190] width 34 height 16
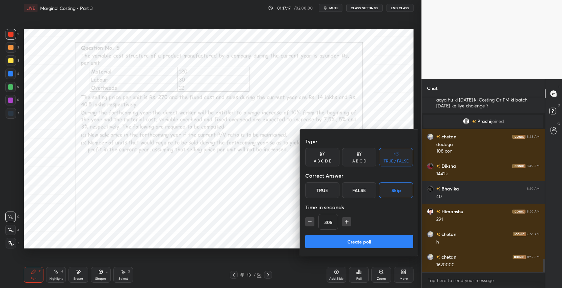
click at [377, 242] on button "Create poll" at bounding box center [359, 241] width 108 height 13
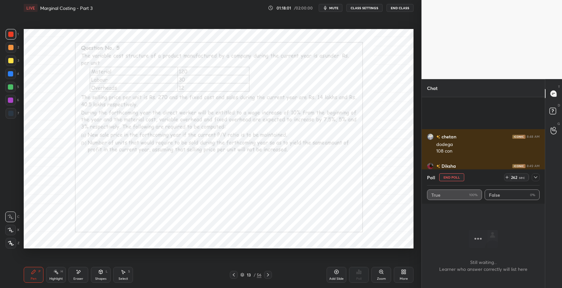
scroll to position [2187, 0]
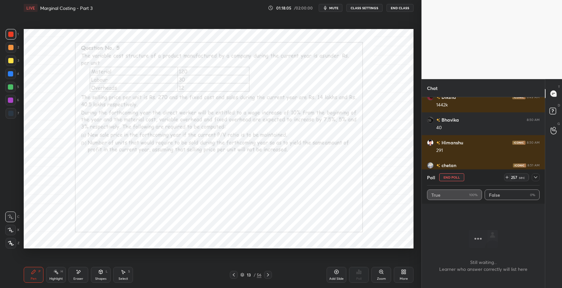
click at [534, 179] on icon at bounding box center [535, 177] width 5 height 5
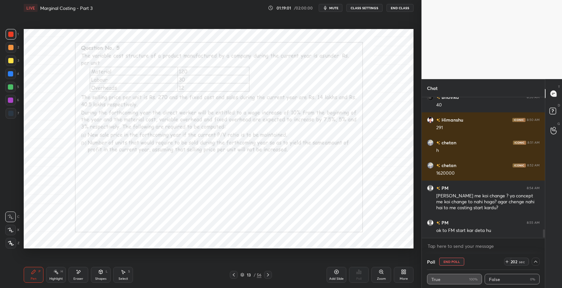
scroll to position [139, 121]
click at [453, 262] on button "End Poll" at bounding box center [451, 262] width 25 height 8
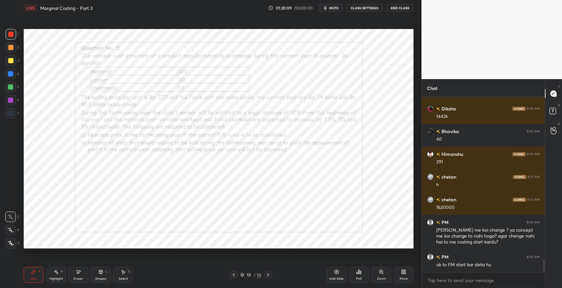
scroll to position [2, 2]
click at [333, 276] on div "Add Slide" at bounding box center [337, 275] width 20 height 16
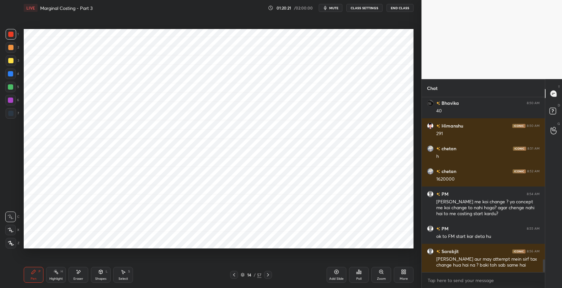
scroll to position [2226, 0]
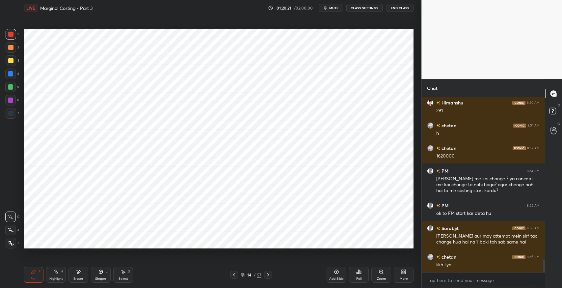
click at [9, 113] on div at bounding box center [10, 113] width 5 height 5
click at [123, 269] on icon at bounding box center [123, 271] width 5 height 5
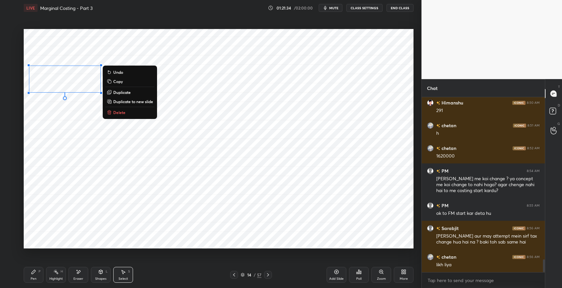
click at [129, 92] on p "Duplicate" at bounding box center [121, 92] width 17 height 5
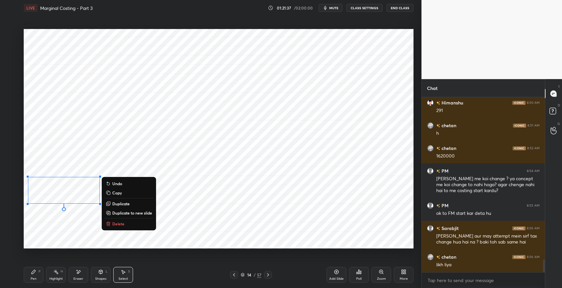
click at [34, 275] on div "Pen P" at bounding box center [34, 275] width 20 height 16
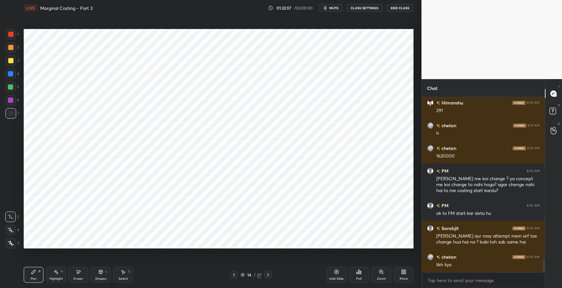
click at [167, 267] on div "Pen P Highlight H Eraser Shapes L Select S" at bounding box center [100, 275] width 152 height 16
click at [166, 285] on div "Pen P Highlight H Eraser Shapes L Select S 14 / 57 Add Slide Poll Zoom More" at bounding box center [219, 275] width 390 height 26
click at [78, 273] on icon at bounding box center [79, 271] width 4 height 3
click at [26, 279] on div "Pen P" at bounding box center [34, 275] width 20 height 16
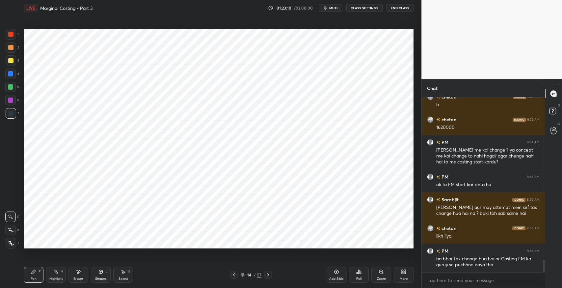
click at [98, 273] on div "Shapes L" at bounding box center [101, 275] width 20 height 16
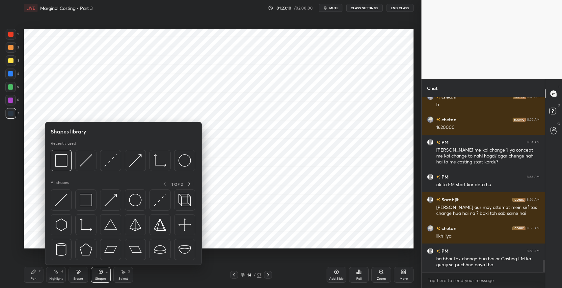
click at [83, 197] on img at bounding box center [86, 200] width 13 height 13
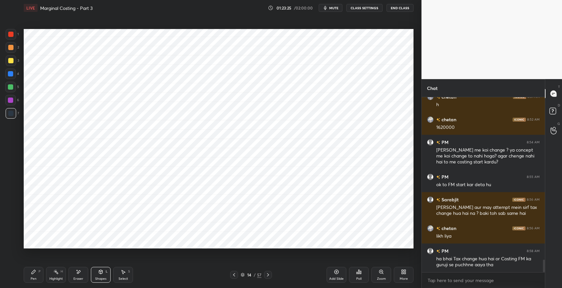
click at [35, 273] on icon at bounding box center [33, 271] width 5 height 5
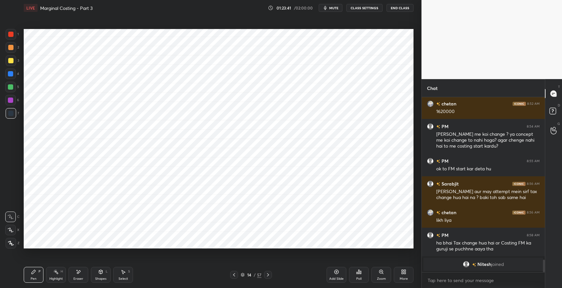
scroll to position [2237, 0]
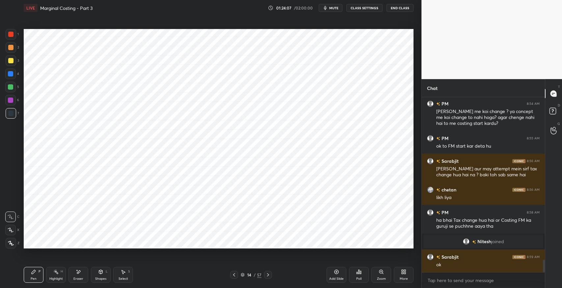
click at [84, 270] on div "Eraser" at bounding box center [79, 275] width 20 height 16
click at [36, 272] on icon at bounding box center [33, 271] width 5 height 5
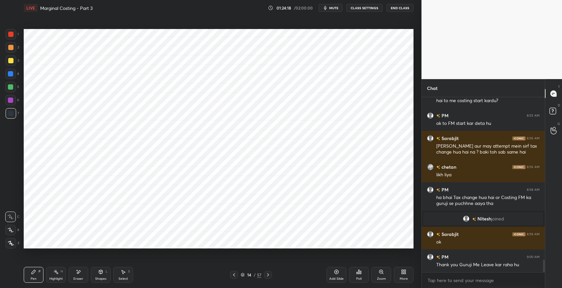
click at [76, 277] on div "Eraser" at bounding box center [78, 278] width 10 height 3
click at [33, 273] on icon at bounding box center [33, 271] width 5 height 5
click at [66, 273] on div "Highlight H" at bounding box center [56, 275] width 20 height 16
click at [78, 271] on icon at bounding box center [79, 271] width 4 height 3
click at [32, 273] on icon at bounding box center [34, 272] width 4 height 4
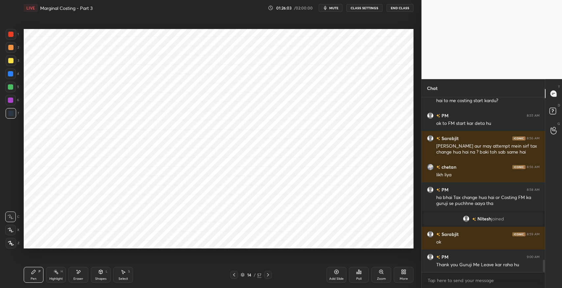
click at [81, 270] on icon at bounding box center [78, 272] width 5 height 6
click at [33, 277] on div "Pen" at bounding box center [34, 278] width 6 height 3
click at [122, 272] on icon at bounding box center [123, 271] width 5 height 5
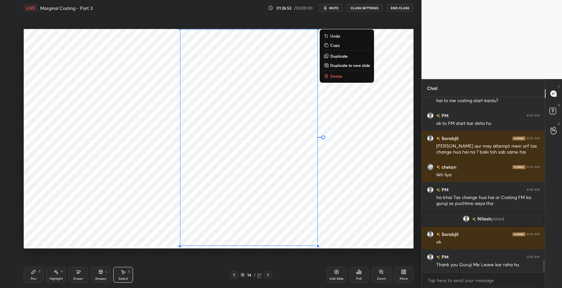
click at [101, 273] on icon at bounding box center [101, 272] width 4 height 4
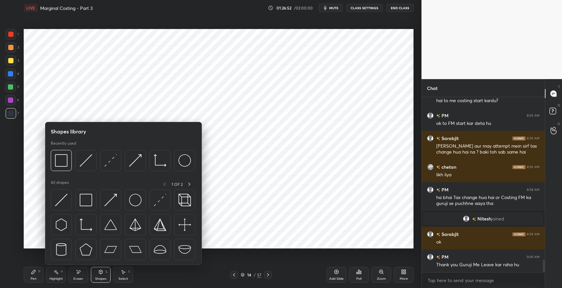
click at [85, 198] on img at bounding box center [86, 200] width 13 height 13
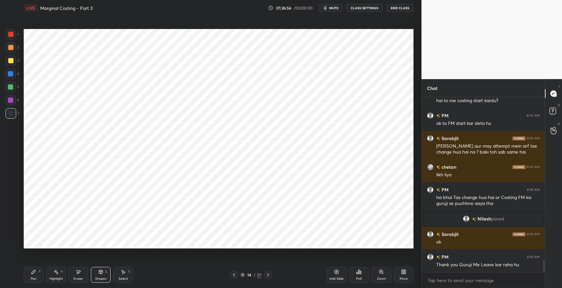
click at [37, 267] on div "Pen P" at bounding box center [34, 275] width 20 height 16
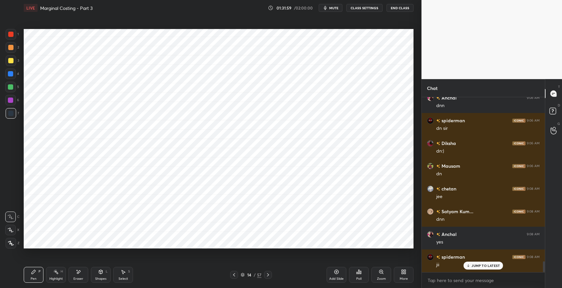
scroll to position [2646, 0]
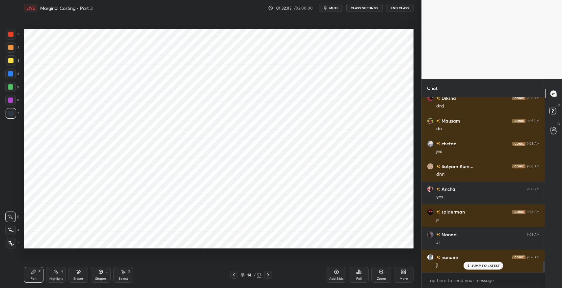
click at [268, 274] on icon at bounding box center [268, 274] width 5 height 5
click at [80, 272] on icon at bounding box center [78, 272] width 5 height 6
click at [31, 271] on icon at bounding box center [33, 271] width 5 height 5
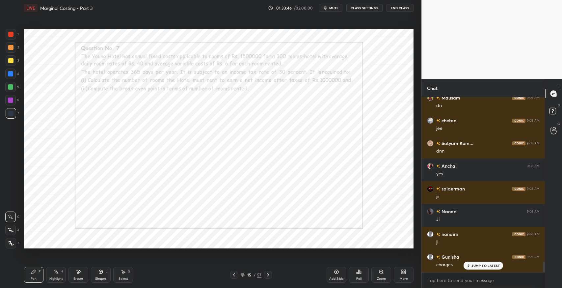
scroll to position [2691, 0]
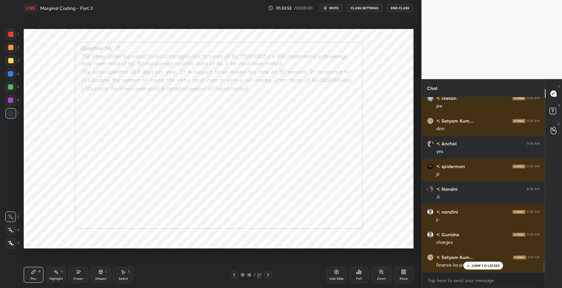
click at [482, 267] on p "JUMP TO LATEST" at bounding box center [486, 266] width 28 height 4
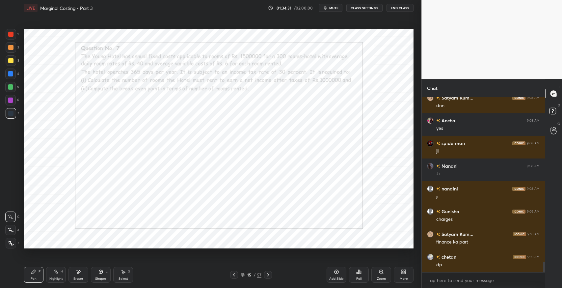
scroll to position [2737, 0]
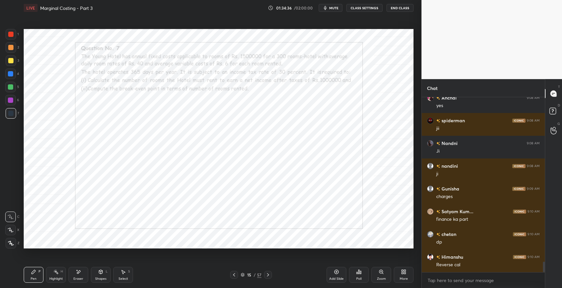
click at [78, 272] on icon at bounding box center [79, 271] width 4 height 3
click at [28, 272] on div "Pen P" at bounding box center [34, 275] width 20 height 16
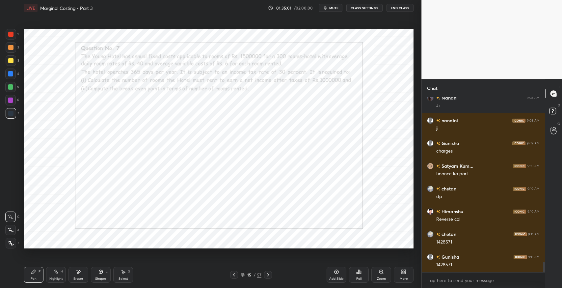
scroll to position [2805, 0]
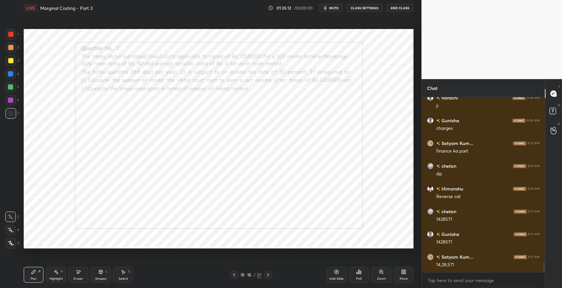
click at [329, 267] on div "Add Slide" at bounding box center [337, 275] width 20 height 16
click at [235, 275] on icon at bounding box center [233, 274] width 5 height 5
click at [76, 278] on div "Eraser" at bounding box center [78, 278] width 10 height 3
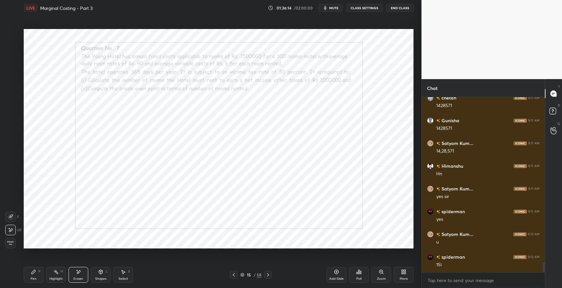
click at [38, 274] on div "Pen P" at bounding box center [34, 275] width 20 height 16
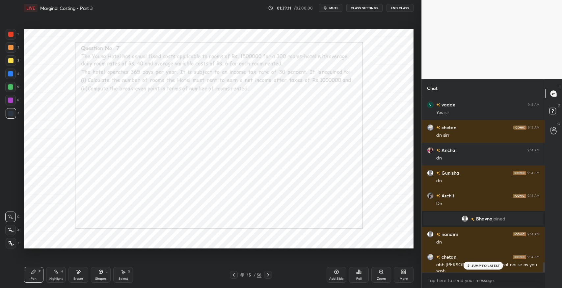
scroll to position [2950, 0]
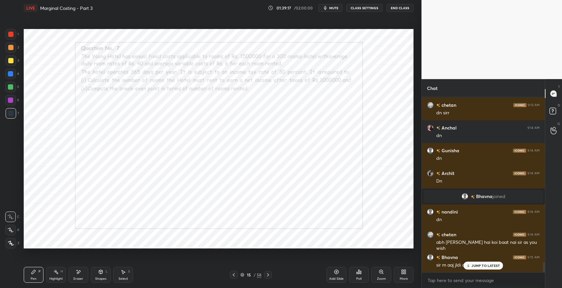
click at [485, 268] on div "JUMP TO LATEST" at bounding box center [484, 266] width 40 height 8
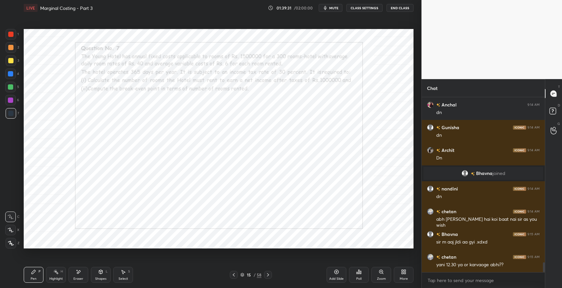
scroll to position [2995, 0]
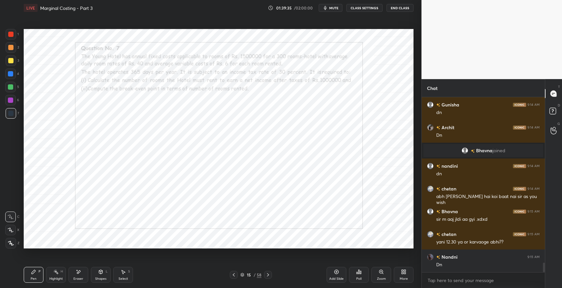
click at [270, 274] on icon at bounding box center [268, 274] width 5 height 5
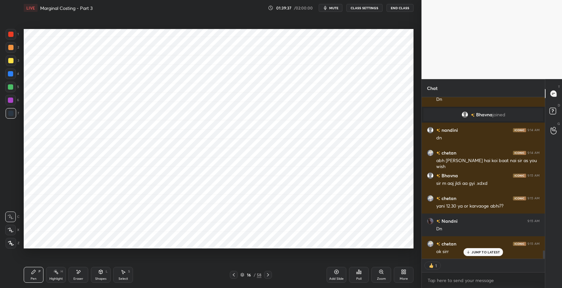
click at [268, 274] on icon at bounding box center [268, 274] width 5 height 5
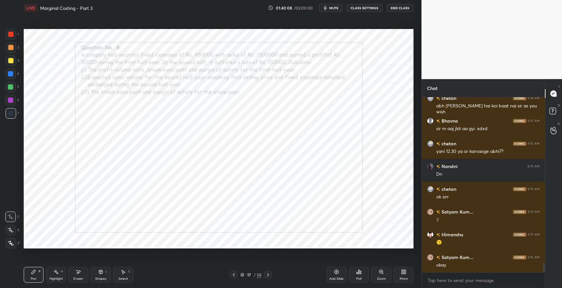
scroll to position [3109, 0]
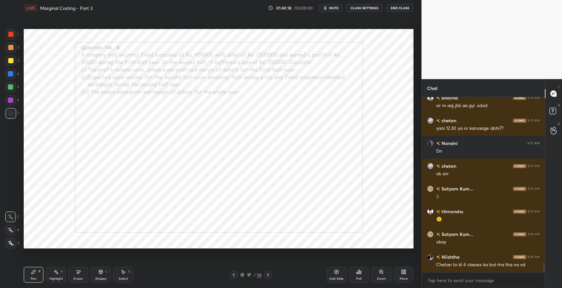
click at [123, 271] on icon at bounding box center [124, 272] width 4 height 4
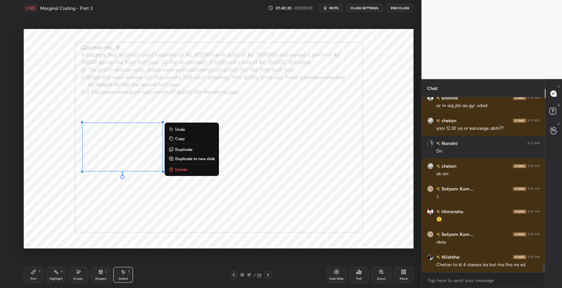
click at [30, 278] on div "Pen P" at bounding box center [34, 275] width 20 height 16
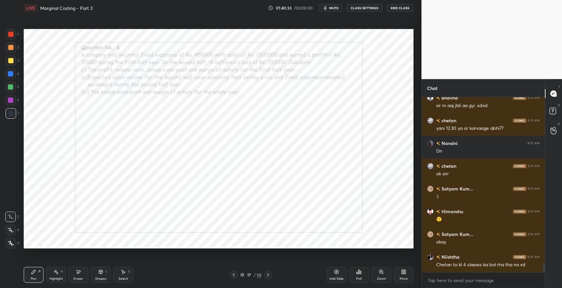
click at [81, 276] on div "Eraser" at bounding box center [79, 275] width 20 height 16
click at [42, 276] on div "Pen P" at bounding box center [34, 275] width 20 height 16
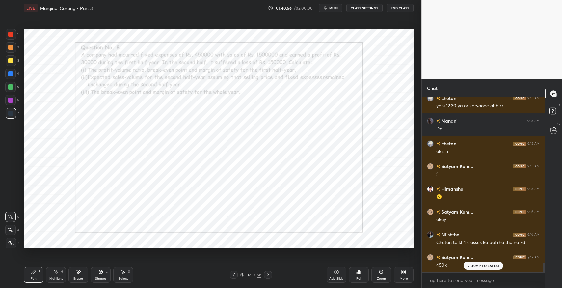
click at [122, 273] on icon at bounding box center [123, 271] width 5 height 5
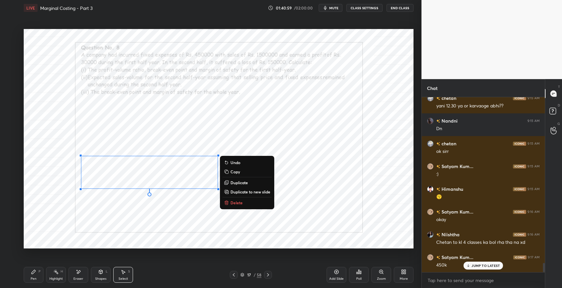
click at [160, 211] on div "0 ° Undo Copy Duplicate Duplicate to new slide Delete" at bounding box center [219, 138] width 390 height 219
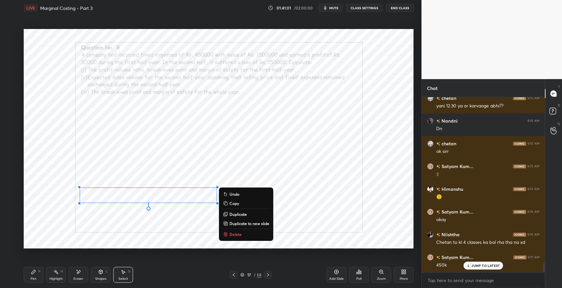
click at [29, 269] on div "Pen P" at bounding box center [34, 275] width 20 height 16
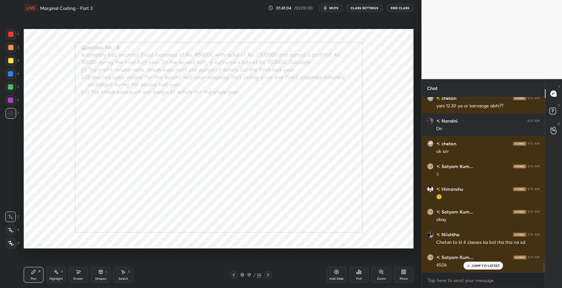
click at [126, 272] on div "Select S" at bounding box center [123, 275] width 20 height 16
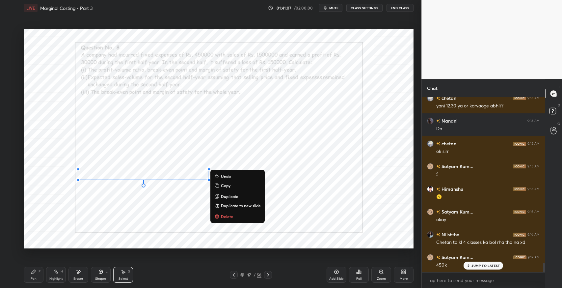
click at [30, 269] on div "Pen P" at bounding box center [34, 275] width 20 height 16
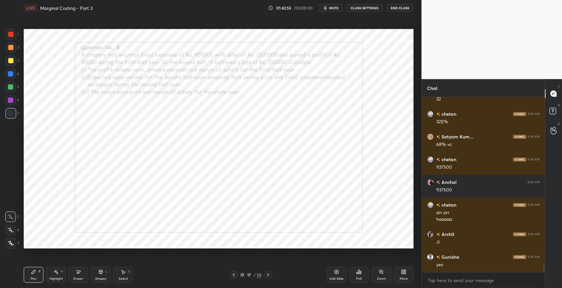
scroll to position [3440, 0]
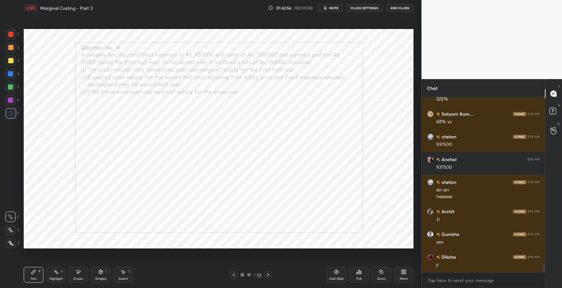
click at [337, 271] on icon at bounding box center [337, 272] width 2 height 2
click at [76, 273] on icon at bounding box center [78, 272] width 5 height 6
click at [35, 274] on icon at bounding box center [33, 271] width 5 height 5
click at [79, 275] on div "Eraser" at bounding box center [79, 275] width 20 height 16
click at [36, 275] on div "Pen P" at bounding box center [34, 275] width 20 height 16
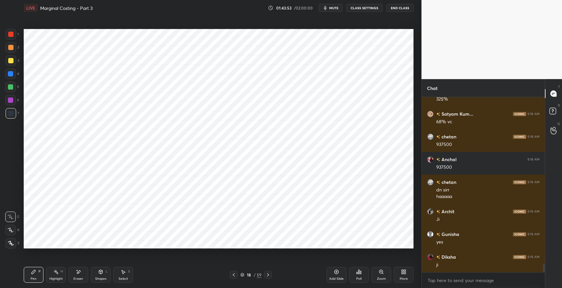
click at [100, 272] on icon at bounding box center [101, 272] width 4 height 4
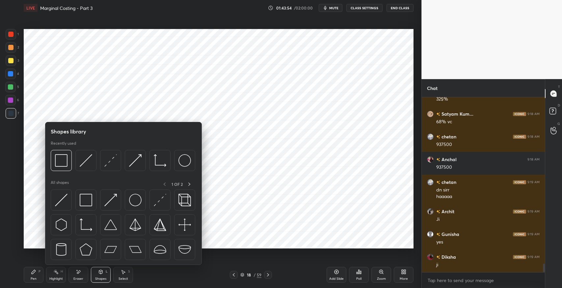
click at [110, 198] on img at bounding box center [110, 200] width 13 height 13
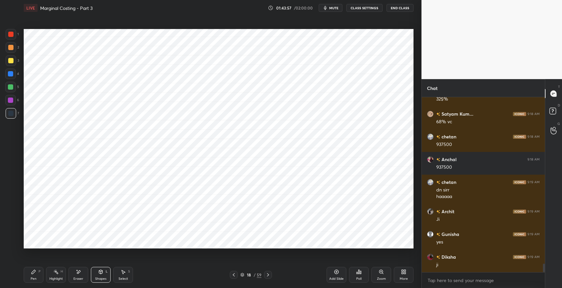
click at [34, 271] on icon at bounding box center [34, 272] width 4 height 4
click at [74, 278] on div "Eraser" at bounding box center [78, 278] width 10 height 3
click at [36, 275] on div "Pen P" at bounding box center [34, 275] width 20 height 16
click at [76, 272] on icon at bounding box center [78, 272] width 5 height 6
click at [33, 272] on icon at bounding box center [34, 272] width 4 height 4
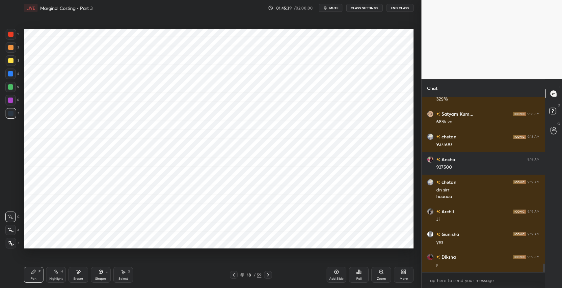
click at [179, 271] on div "18 / 59" at bounding box center [251, 275] width 152 height 8
click at [98, 279] on div "Shapes" at bounding box center [100, 278] width 11 height 3
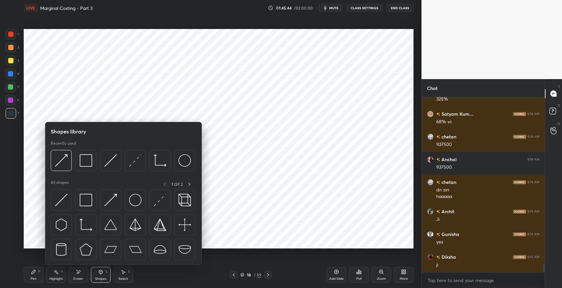
click at [137, 200] on img at bounding box center [135, 200] width 13 height 13
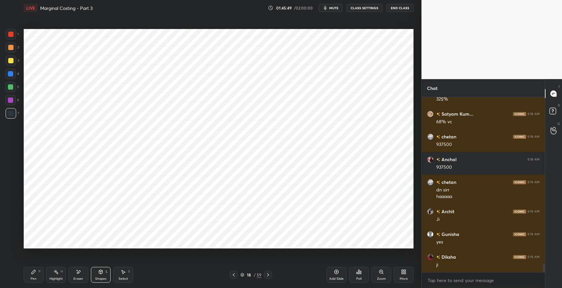
click at [32, 273] on icon at bounding box center [34, 272] width 4 height 4
click at [105, 271] on div "Shapes L" at bounding box center [101, 275] width 20 height 16
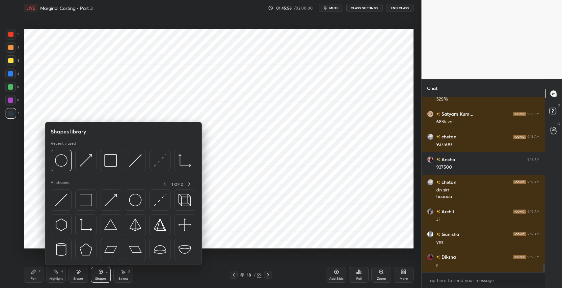
click at [84, 199] on img at bounding box center [86, 200] width 13 height 13
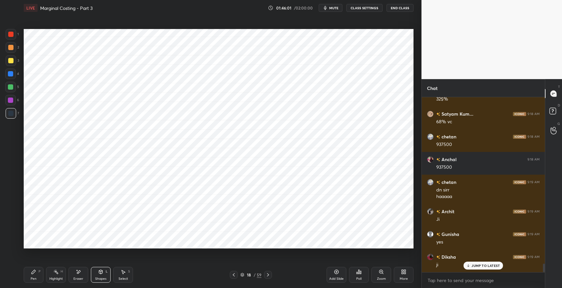
scroll to position [3463, 0]
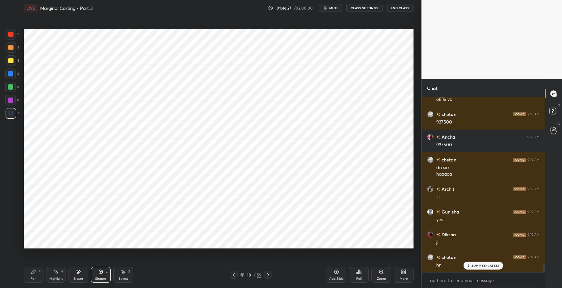
click at [37, 275] on div "Pen P" at bounding box center [34, 275] width 20 height 16
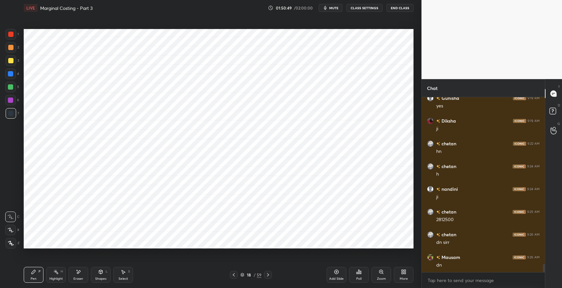
scroll to position [3599, 0]
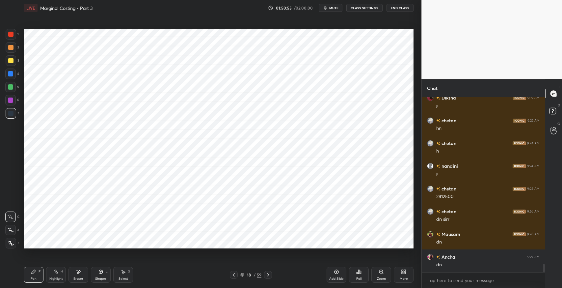
click at [11, 34] on div at bounding box center [10, 34] width 5 height 5
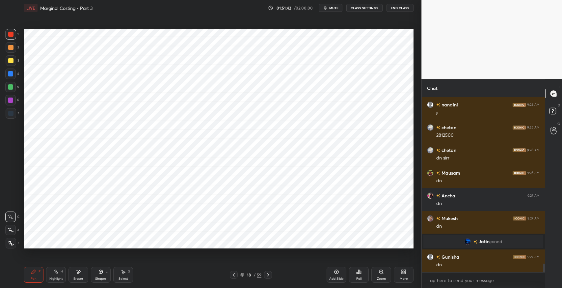
scroll to position [3477, 0]
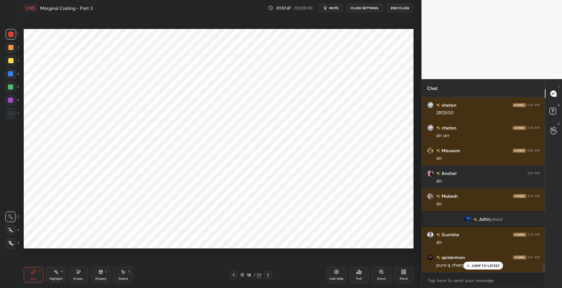
click at [83, 273] on div "Eraser" at bounding box center [79, 275] width 20 height 16
click at [483, 265] on p "JUMP TO LATEST" at bounding box center [486, 266] width 28 height 4
click at [30, 272] on div "Pen P" at bounding box center [34, 275] width 20 height 16
click at [78, 272] on icon at bounding box center [79, 271] width 4 height 3
click at [32, 274] on div "Pen P" at bounding box center [34, 275] width 20 height 16
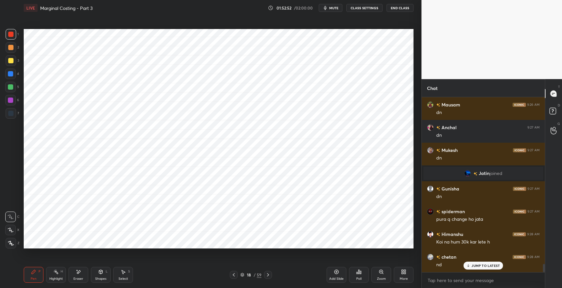
scroll to position [3545, 0]
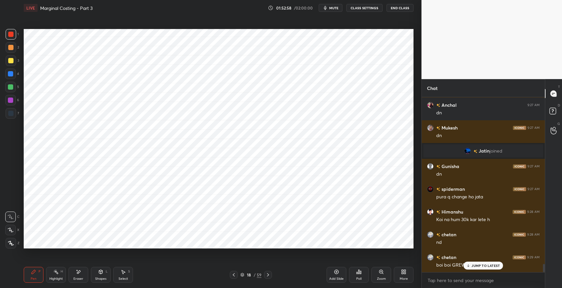
click at [485, 265] on p "JUMP TO LATEST" at bounding box center [486, 266] width 28 height 4
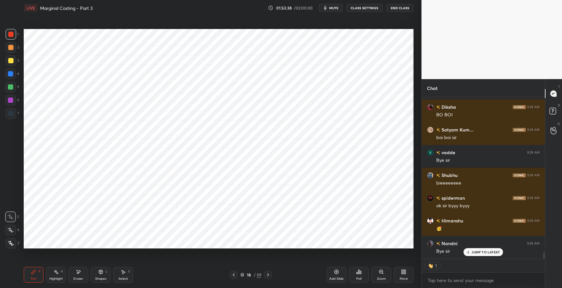
scroll to position [3990, 0]
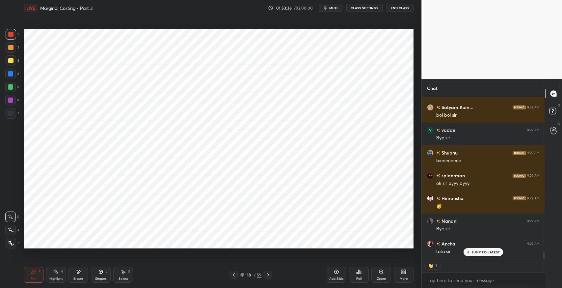
click at [405, 8] on button "End Class" at bounding box center [400, 8] width 27 height 8
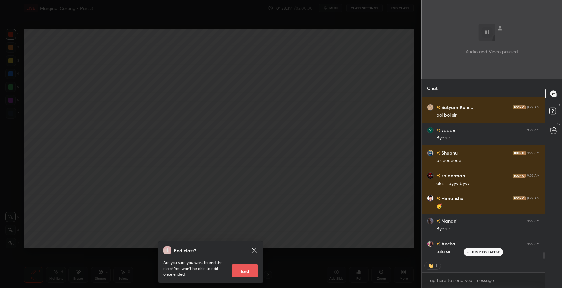
click at [241, 272] on button "End" at bounding box center [245, 270] width 26 height 13
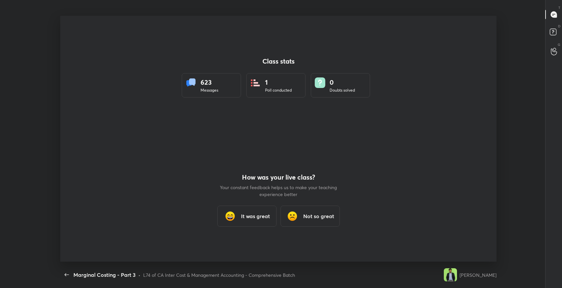
scroll to position [32695, 32399]
type textarea "x"
click at [266, 217] on h3 "It was great" at bounding box center [255, 216] width 29 height 8
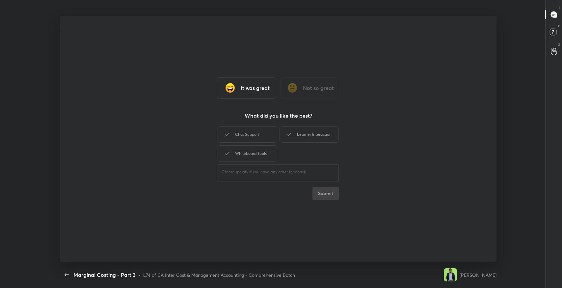
drag, startPoint x: 268, startPoint y: 134, endPoint x: 284, endPoint y: 133, distance: 15.5
click at [269, 133] on div "Chat Support" at bounding box center [247, 134] width 59 height 16
drag, startPoint x: 291, startPoint y: 133, endPoint x: 277, endPoint y: 143, distance: 16.6
click at [291, 134] on icon at bounding box center [289, 134] width 8 height 8
click at [277, 143] on div "Chat Support Learner Interaction Whiteboard Tools" at bounding box center [278, 144] width 121 height 38
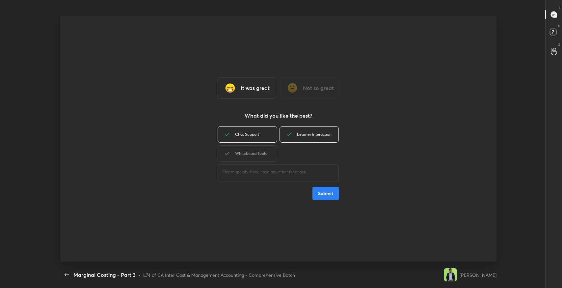
drag, startPoint x: 273, startPoint y: 146, endPoint x: 280, endPoint y: 159, distance: 14.6
click at [272, 146] on div "Whiteboard Tools" at bounding box center [247, 153] width 59 height 16
click at [324, 193] on button "Submit" at bounding box center [326, 193] width 26 height 13
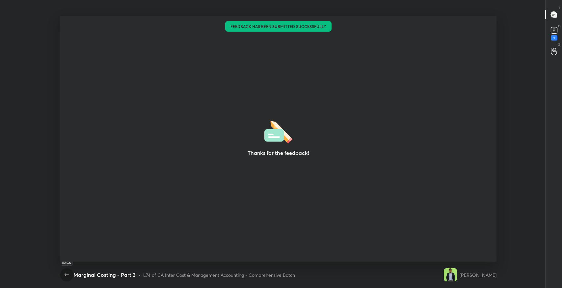
click at [66, 271] on icon "button" at bounding box center [67, 275] width 8 height 8
